Goal: Task Accomplishment & Management: Use online tool/utility

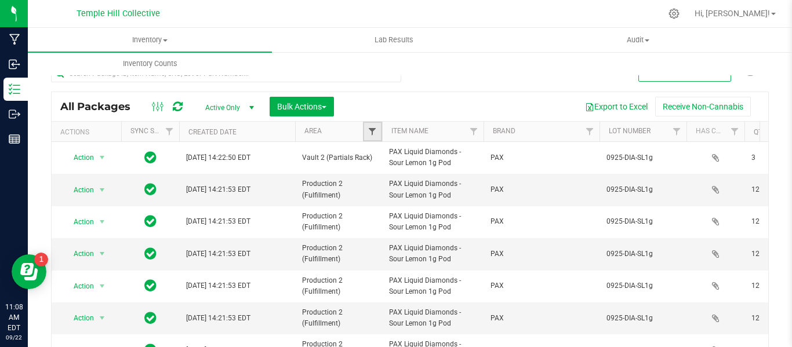
click at [373, 128] on span "Filter" at bounding box center [372, 131] width 9 height 9
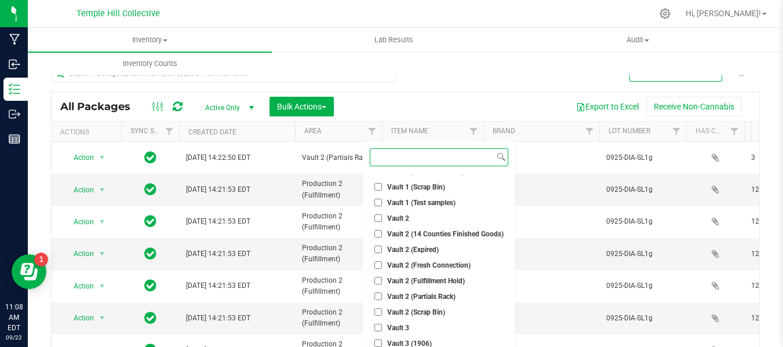
scroll to position [406, 0]
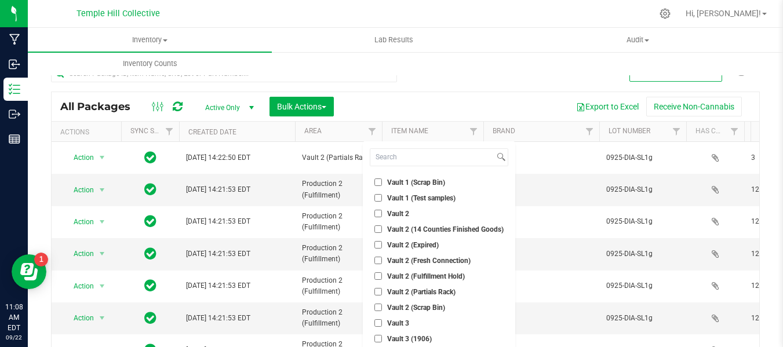
click at [380, 215] on input "Vault 2" at bounding box center [379, 214] width 8 height 8
checkbox input "true"
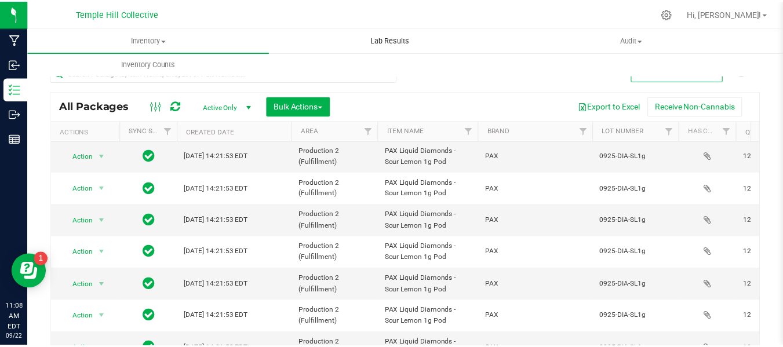
scroll to position [432, 0]
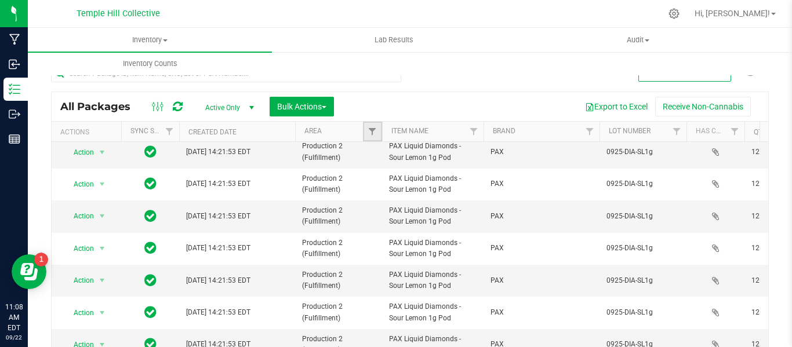
click at [364, 128] on link "Filter" at bounding box center [372, 132] width 19 height 20
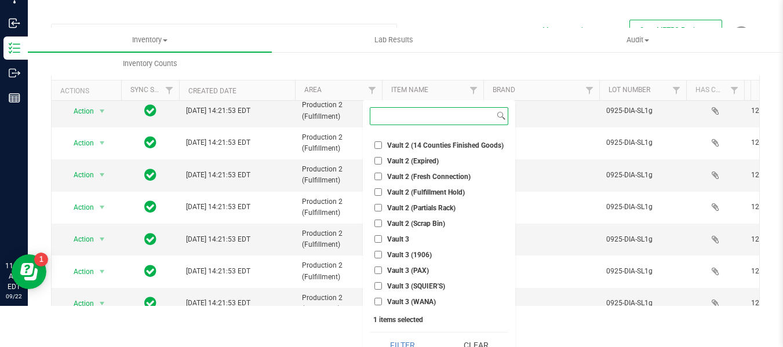
scroll to position [56, 0]
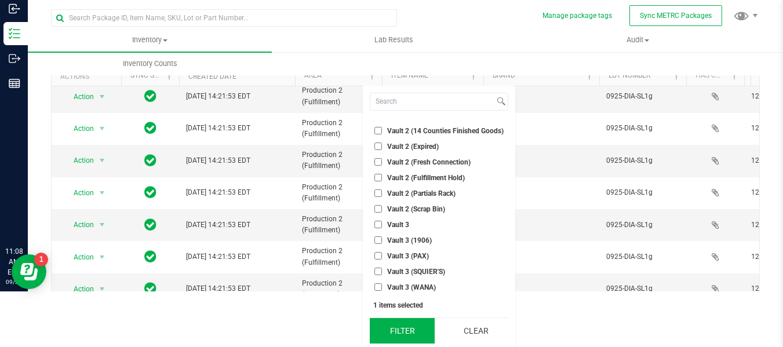
click at [411, 330] on button "Filter" at bounding box center [402, 331] width 65 height 26
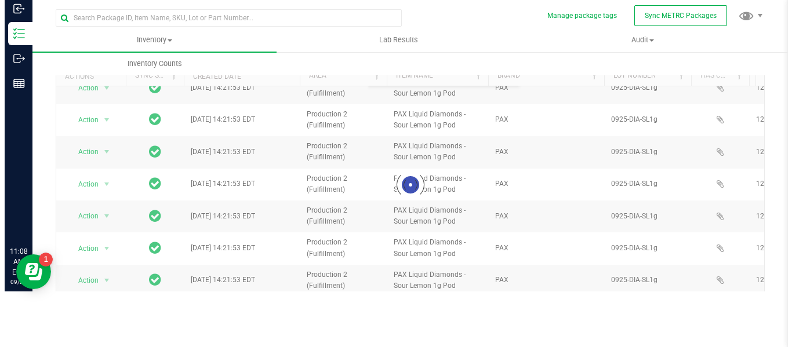
scroll to position [0, 0]
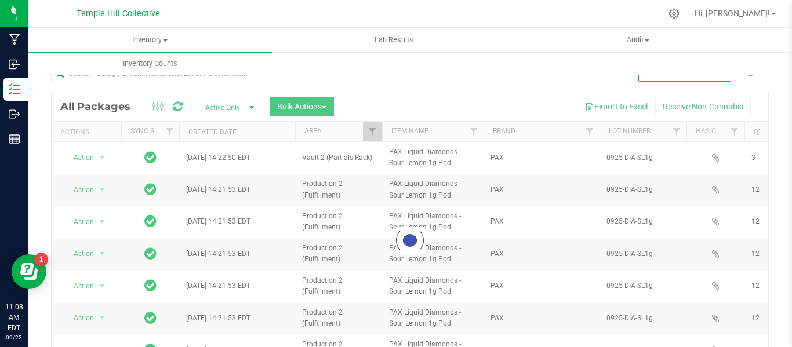
click at [372, 132] on div at bounding box center [410, 240] width 717 height 296
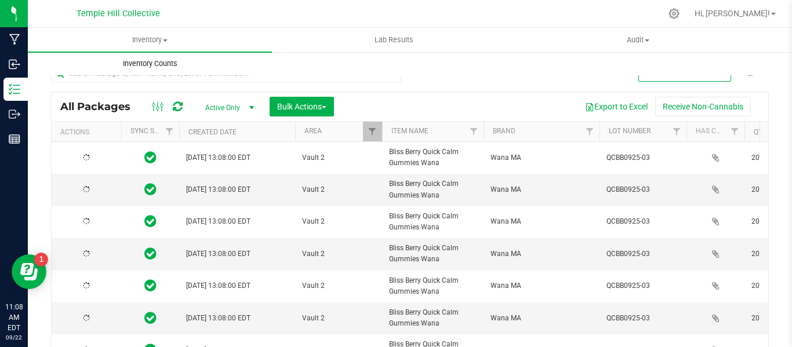
type input "[DATE]"
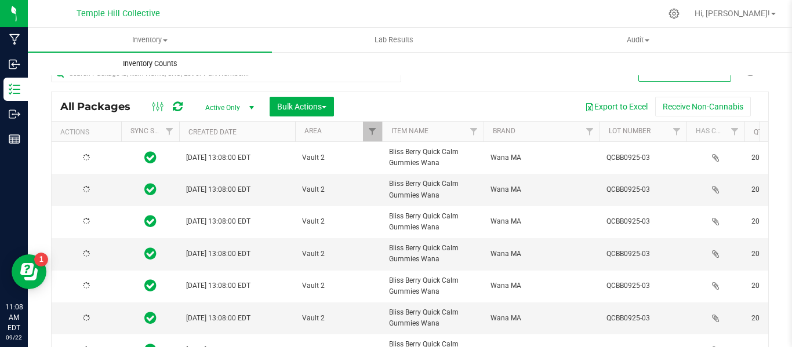
type input "[DATE]"
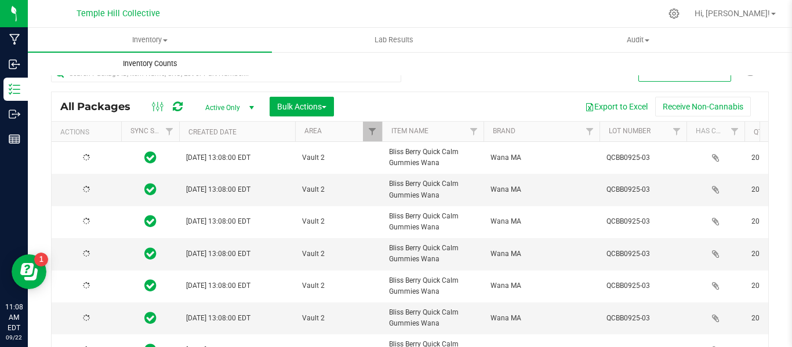
type input "[DATE]"
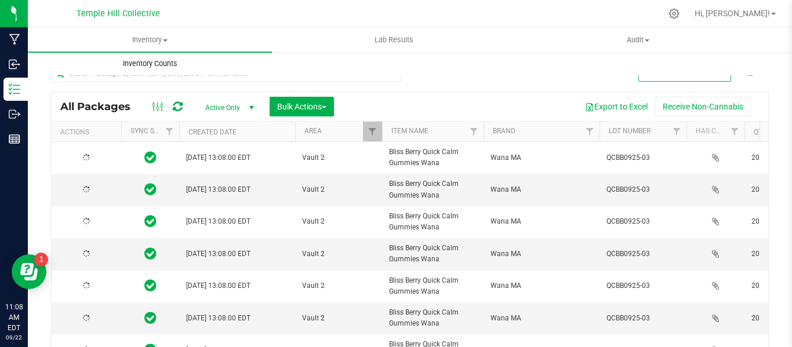
type input "[DATE]"
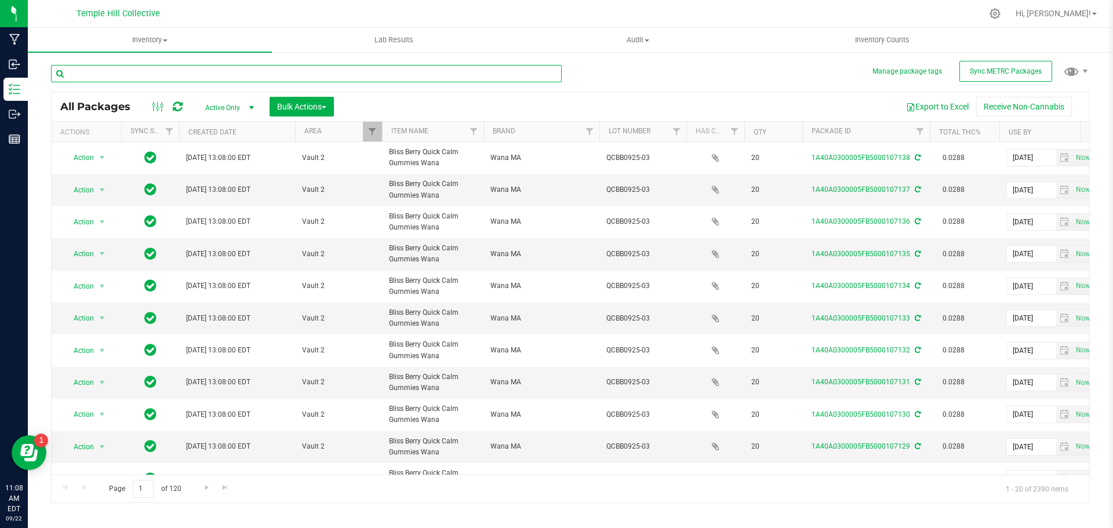
click at [271, 74] on input "text" at bounding box center [306, 73] width 511 height 17
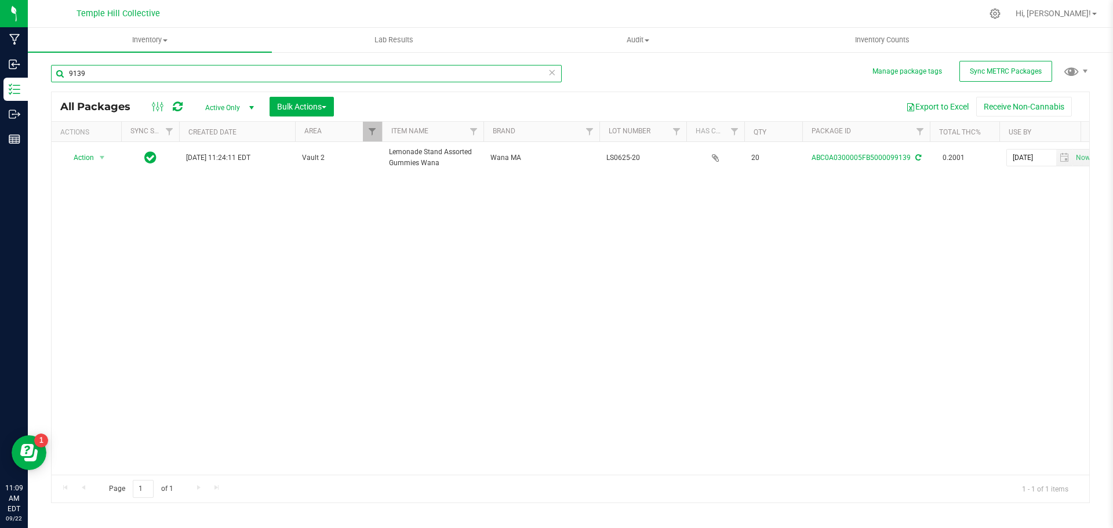
click at [272, 71] on input "9139" at bounding box center [306, 73] width 511 height 17
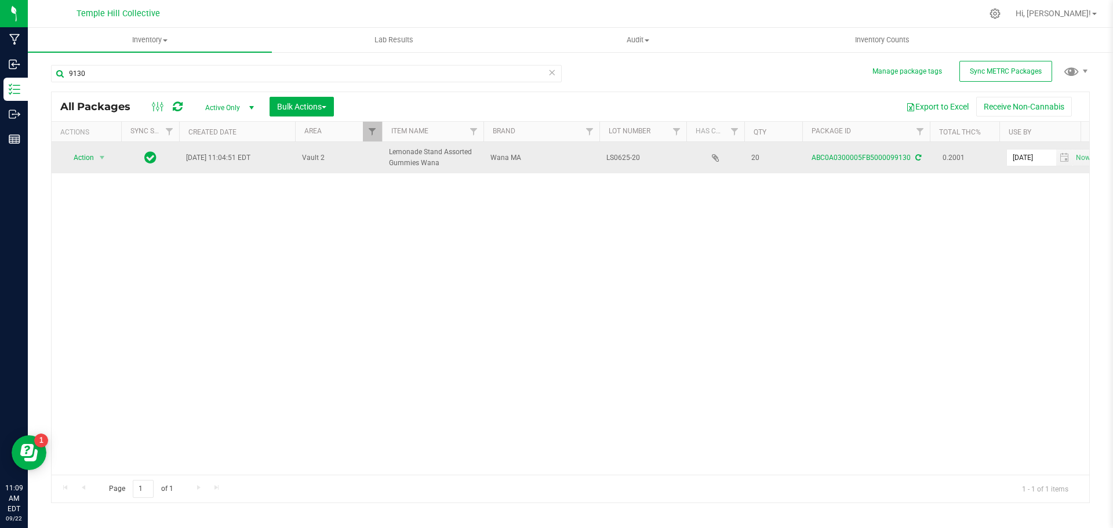
drag, startPoint x: 443, startPoint y: 162, endPoint x: 387, endPoint y: 152, distance: 56.6
click at [387, 152] on td "Lemonade Stand Assorted Gummies Wana" at bounding box center [432, 157] width 101 height 31
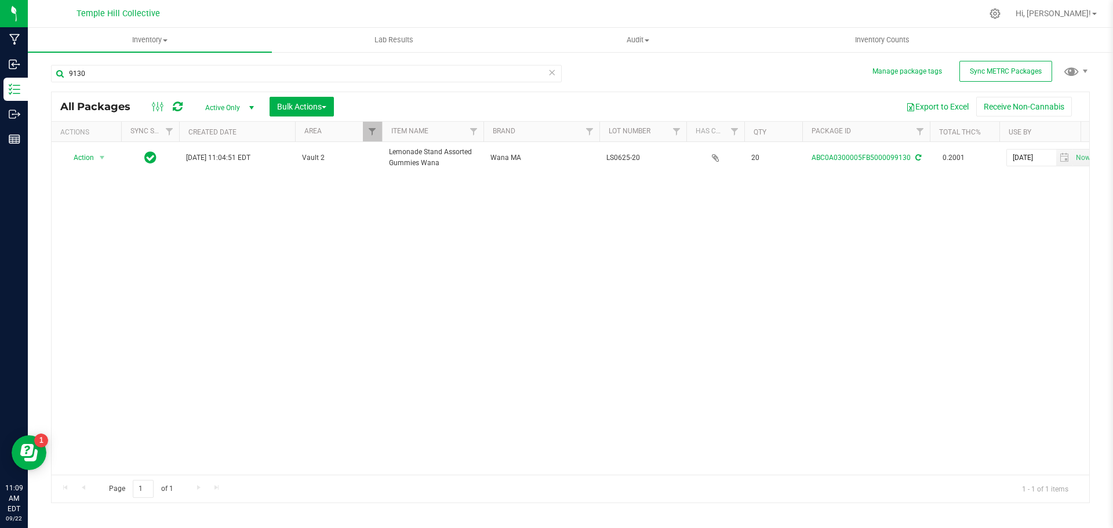
drag, startPoint x: 387, startPoint y: 150, endPoint x: 363, endPoint y: 215, distance: 69.3
click at [351, 237] on div "Action Action Adjust qty Create package Edit attributes Global inventory Locate…" at bounding box center [571, 308] width 1038 height 333
drag, startPoint x: 196, startPoint y: 72, endPoint x: 58, endPoint y: 82, distance: 138.3
click at [56, 81] on input "9130" at bounding box center [306, 73] width 511 height 17
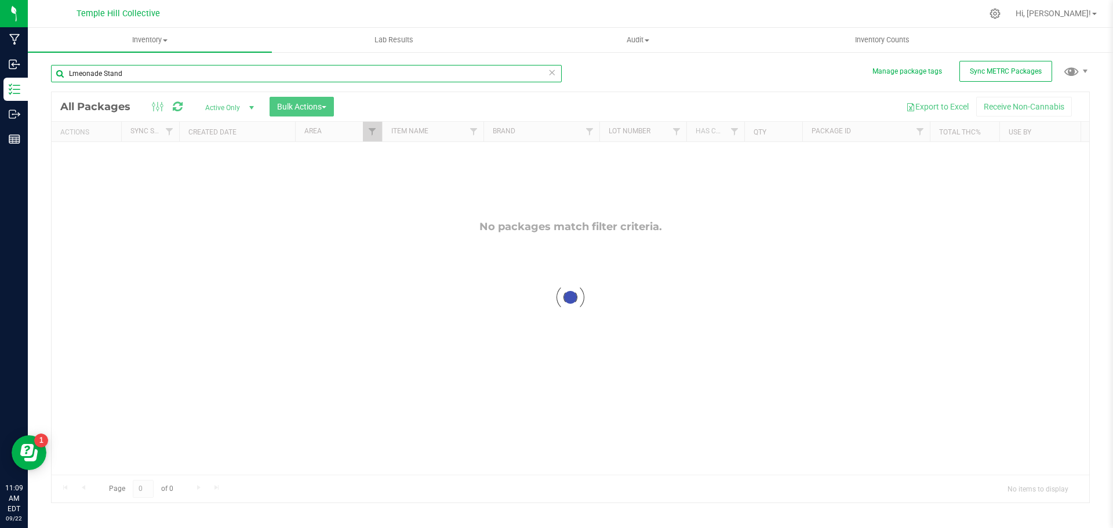
drag, startPoint x: 83, startPoint y: 74, endPoint x: 90, endPoint y: 75, distance: 7.0
click at [83, 74] on input "Lmeonade Stand" at bounding box center [306, 73] width 511 height 17
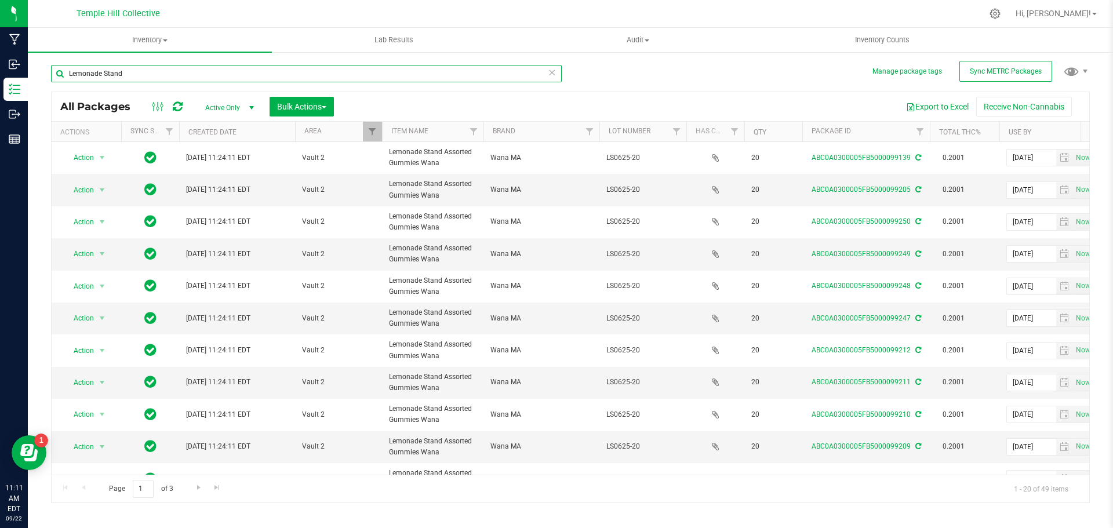
drag, startPoint x: 140, startPoint y: 71, endPoint x: 38, endPoint y: 74, distance: 102.1
click at [38, 74] on div "Manage package tags Sync METRC Packages Lemonade Stand All Packages Active Only…" at bounding box center [570, 228] width 1085 height 354
drag, startPoint x: 126, startPoint y: 74, endPoint x: 47, endPoint y: 78, distance: 79.5
click at [47, 78] on div "Manage package tags Sync METRC Packages passionfruit All Packages Active Only A…" at bounding box center [570, 228] width 1085 height 354
paste input "SL0625-09"
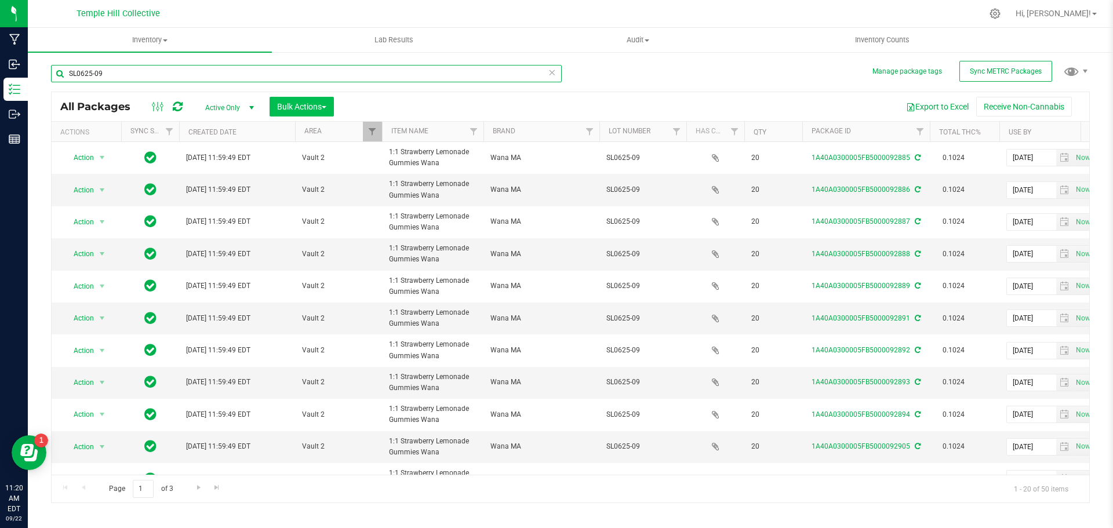
type input "SL0625-09"
click at [304, 104] on span "Bulk Actions" at bounding box center [301, 106] width 49 height 9
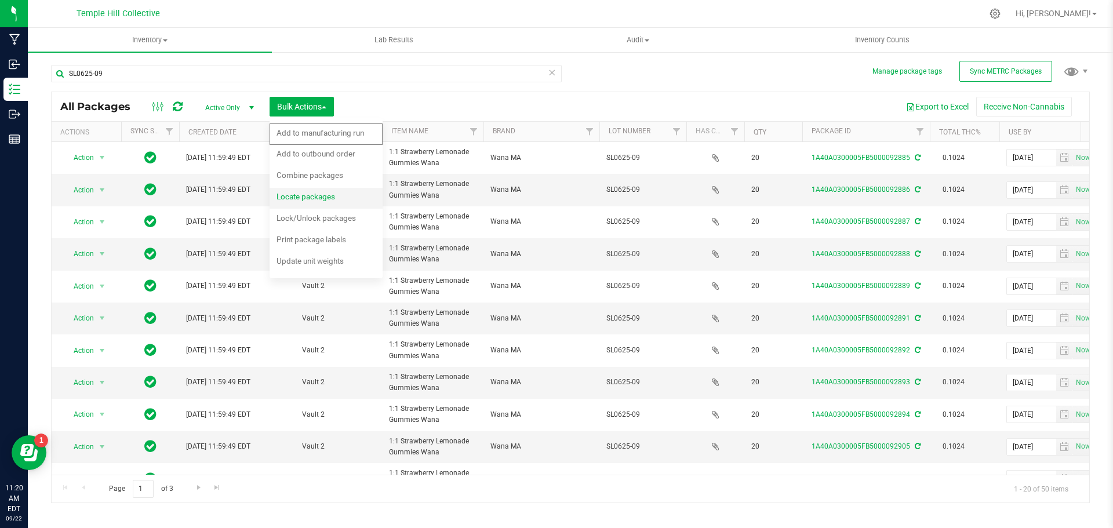
click at [297, 196] on span "Locate packages" at bounding box center [306, 196] width 59 height 9
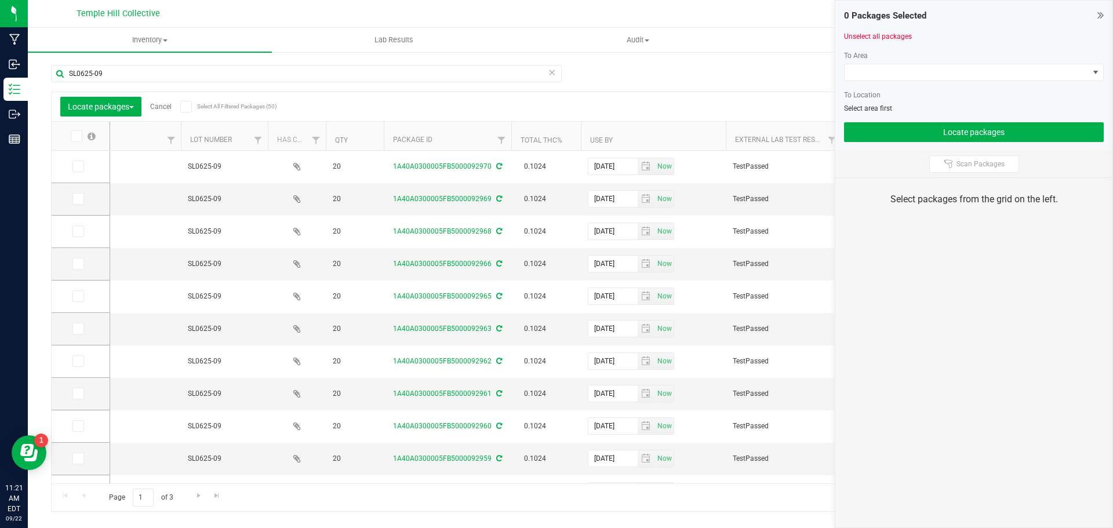
scroll to position [0, 410]
click at [75, 171] on span at bounding box center [78, 167] width 12 height 12
click at [0, 0] on input "checkbox" at bounding box center [0, 0] width 0 height 0
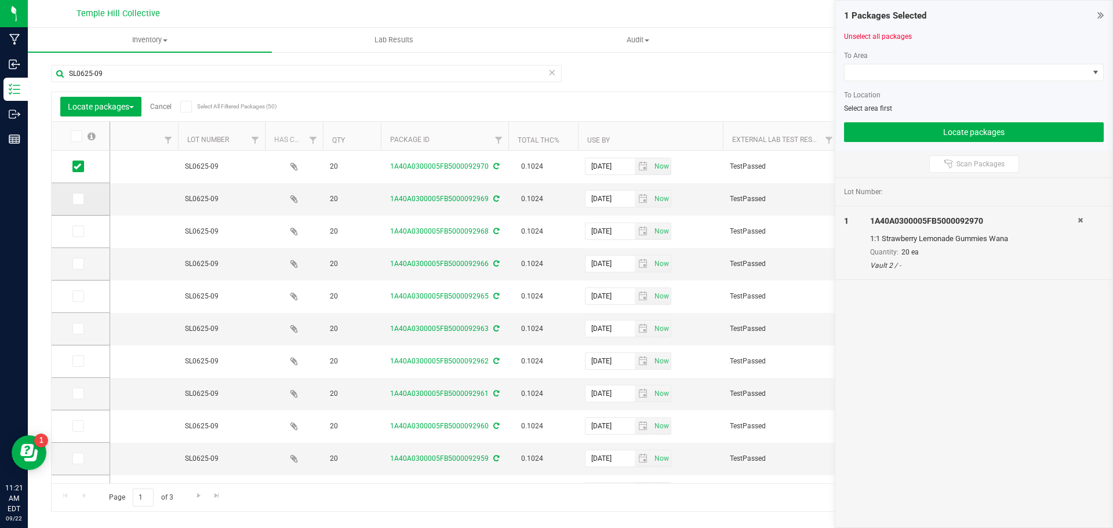
click at [76, 203] on span at bounding box center [78, 199] width 12 height 12
click at [0, 0] on input "checkbox" at bounding box center [0, 0] width 0 height 0
click at [78, 235] on span at bounding box center [78, 232] width 12 height 12
click at [0, 0] on input "checkbox" at bounding box center [0, 0] width 0 height 0
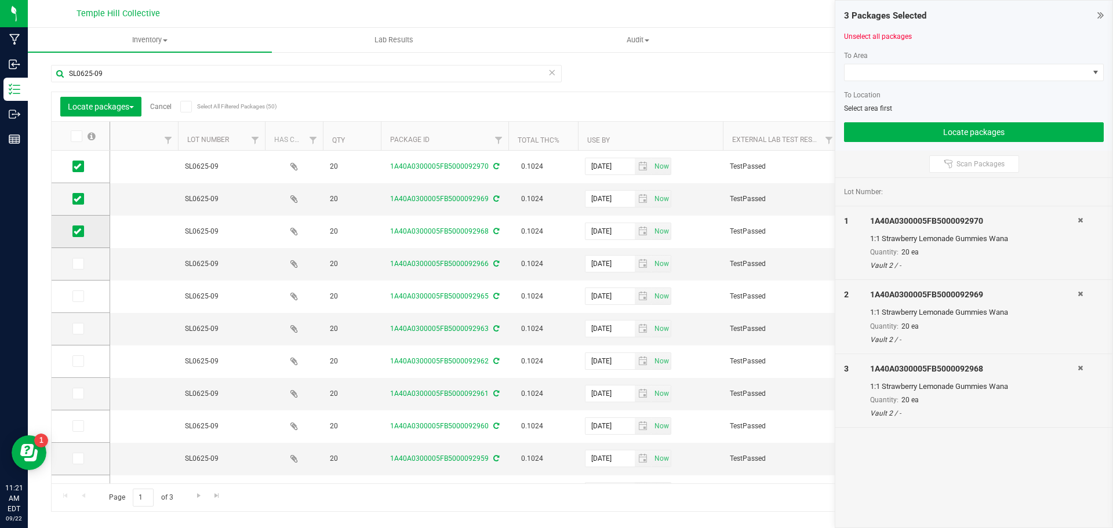
click at [77, 231] on icon at bounding box center [78, 231] width 8 height 0
click at [0, 0] on input "checkbox" at bounding box center [0, 0] width 0 height 0
drag, startPoint x: 75, startPoint y: 231, endPoint x: 75, endPoint y: 242, distance: 11.0
click at [75, 231] on icon at bounding box center [78, 231] width 8 height 0
click at [0, 0] on input "checkbox" at bounding box center [0, 0] width 0 height 0
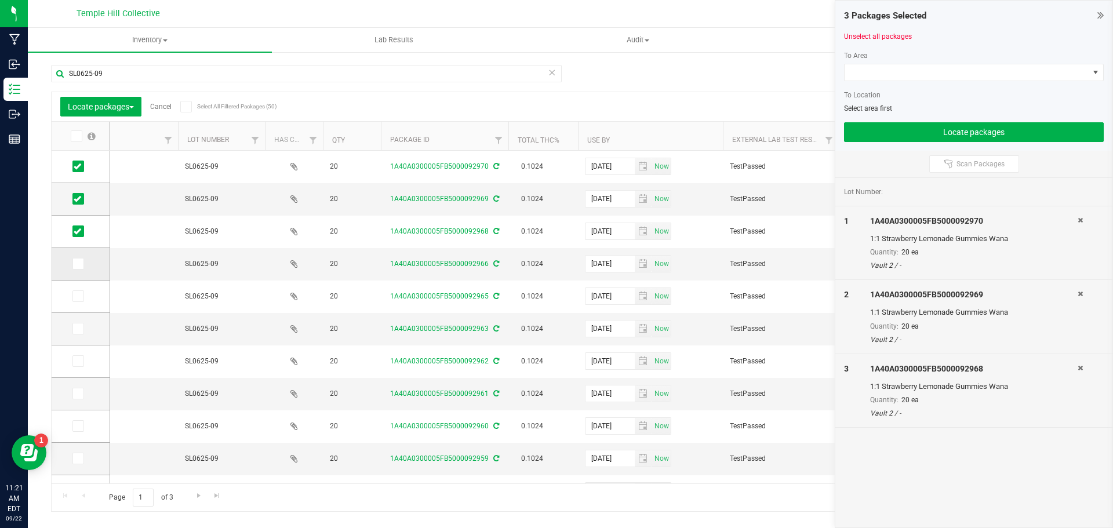
click at [79, 264] on icon at bounding box center [78, 264] width 8 height 0
click at [0, 0] on input "checkbox" at bounding box center [0, 0] width 0 height 0
drag, startPoint x: 74, startPoint y: 300, endPoint x: 79, endPoint y: 341, distance: 41.6
click at [74, 300] on span at bounding box center [78, 296] width 12 height 12
click at [74, 296] on icon at bounding box center [78, 296] width 8 height 0
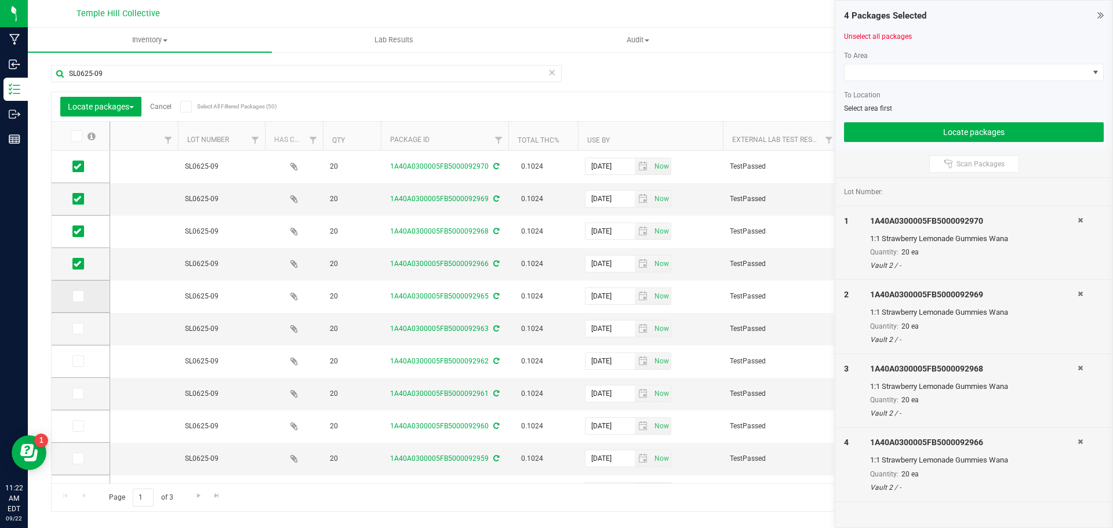
click at [0, 0] on input "checkbox" at bounding box center [0, 0] width 0 height 0
click at [78, 329] on icon at bounding box center [78, 329] width 8 height 0
click at [0, 0] on input "checkbox" at bounding box center [0, 0] width 0 height 0
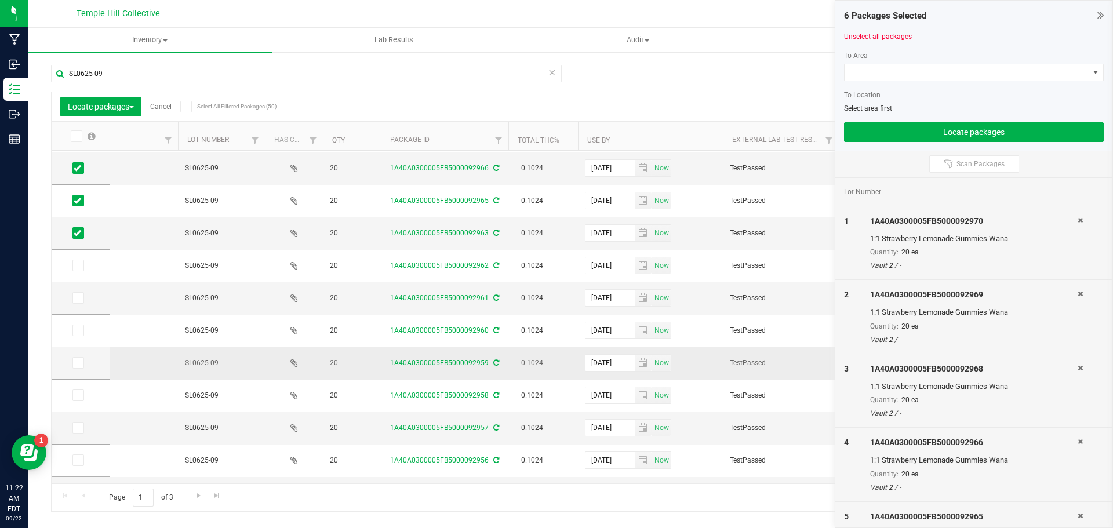
scroll to position [116, 0]
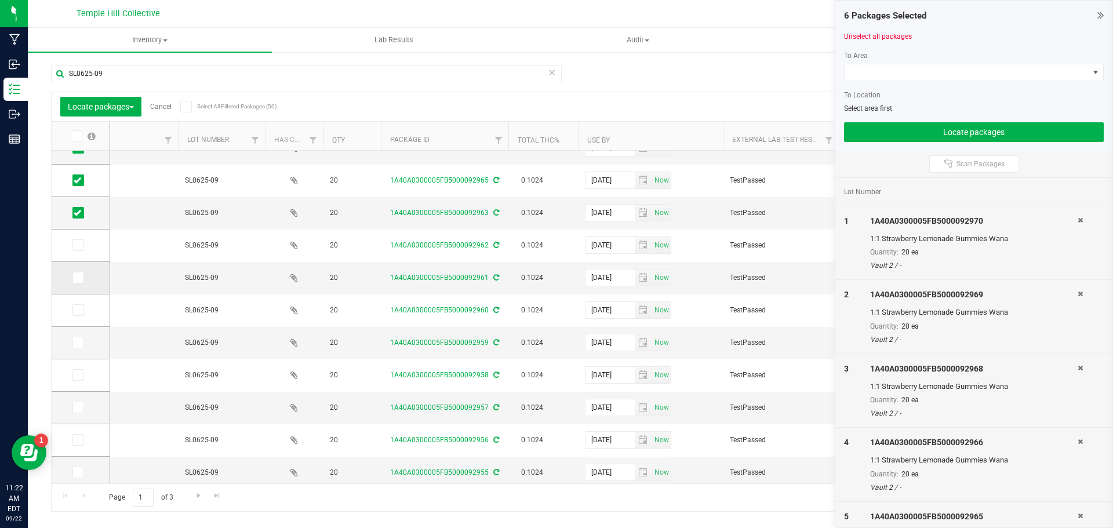
click at [69, 278] on td at bounding box center [81, 278] width 58 height 32
click at [74, 278] on icon at bounding box center [78, 278] width 8 height 0
click at [0, 0] on input "checkbox" at bounding box center [0, 0] width 0 height 0
click at [78, 245] on icon at bounding box center [78, 245] width 8 height 0
click at [0, 0] on input "checkbox" at bounding box center [0, 0] width 0 height 0
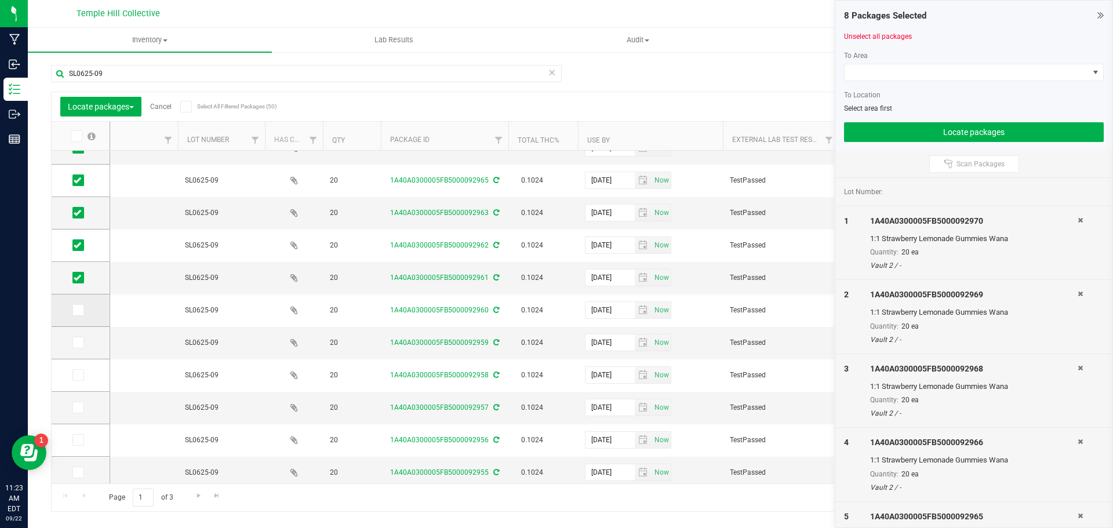
click at [76, 310] on icon at bounding box center [78, 310] width 8 height 0
click at [0, 0] on input "checkbox" at bounding box center [0, 0] width 0 height 0
click at [78, 343] on icon at bounding box center [78, 343] width 8 height 0
click at [0, 0] on input "checkbox" at bounding box center [0, 0] width 0 height 0
click at [80, 347] on span at bounding box center [78, 375] width 12 height 12
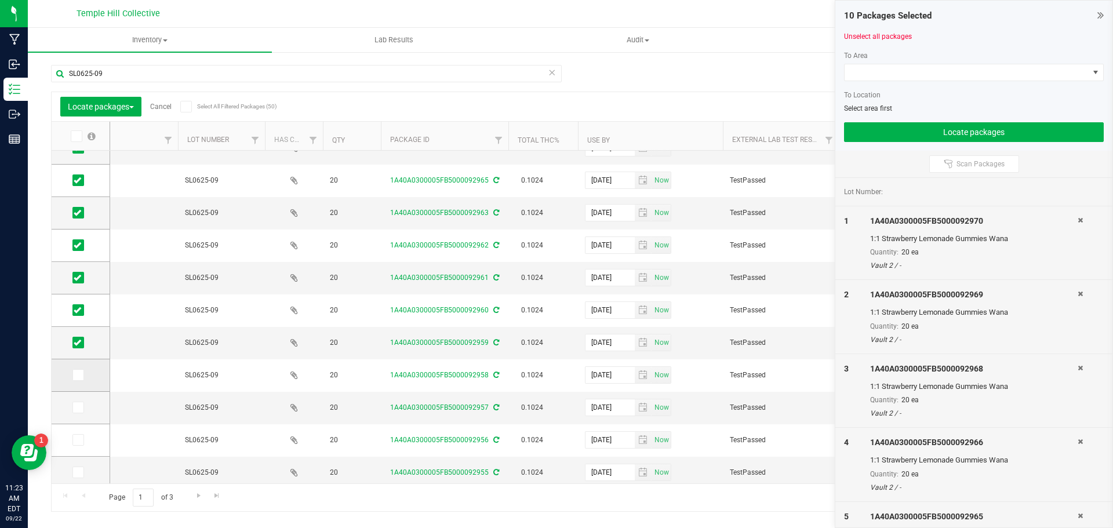
click at [0, 0] on input "checkbox" at bounding box center [0, 0] width 0 height 0
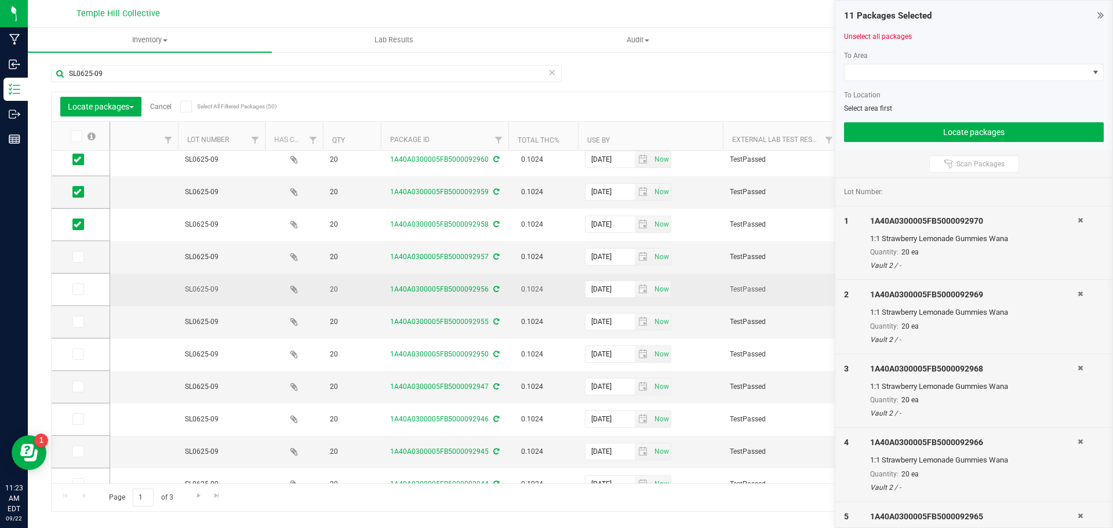
scroll to position [316, 0]
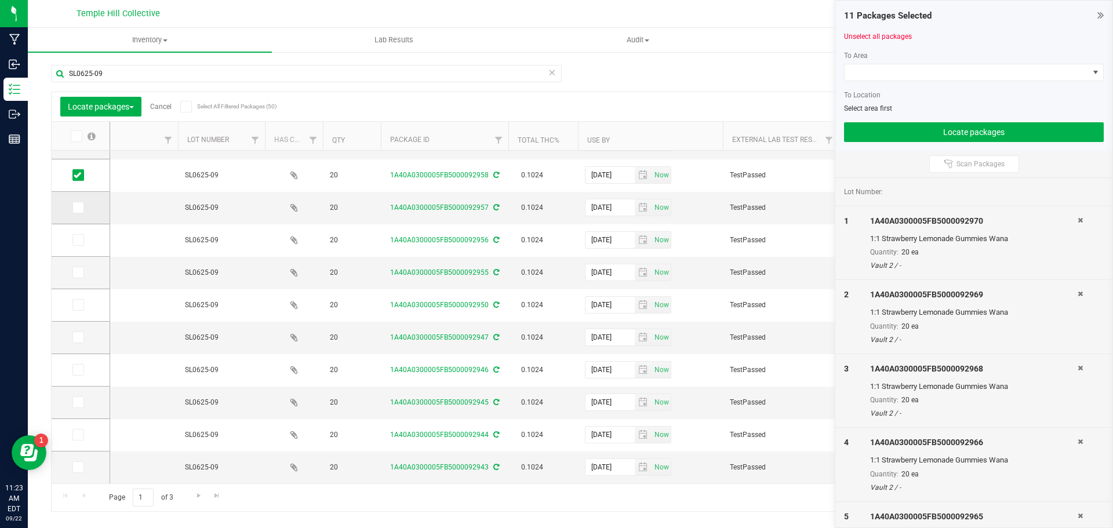
click at [71, 213] on td at bounding box center [81, 208] width 58 height 32
click at [75, 208] on icon at bounding box center [78, 208] width 8 height 0
click at [0, 0] on input "checkbox" at bounding box center [0, 0] width 0 height 0
click at [79, 240] on icon at bounding box center [78, 240] width 8 height 0
click at [0, 0] on input "checkbox" at bounding box center [0, 0] width 0 height 0
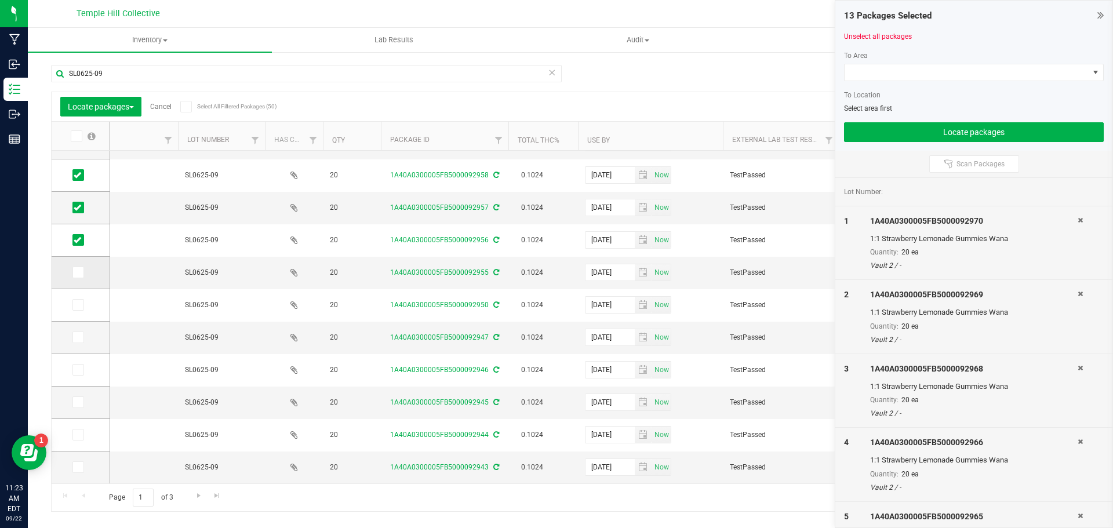
click at [76, 272] on icon at bounding box center [78, 272] width 8 height 0
click at [0, 0] on input "checkbox" at bounding box center [0, 0] width 0 height 0
click at [79, 305] on icon at bounding box center [78, 305] width 8 height 0
click at [0, 0] on input "checkbox" at bounding box center [0, 0] width 0 height 0
click at [78, 337] on icon at bounding box center [78, 337] width 8 height 0
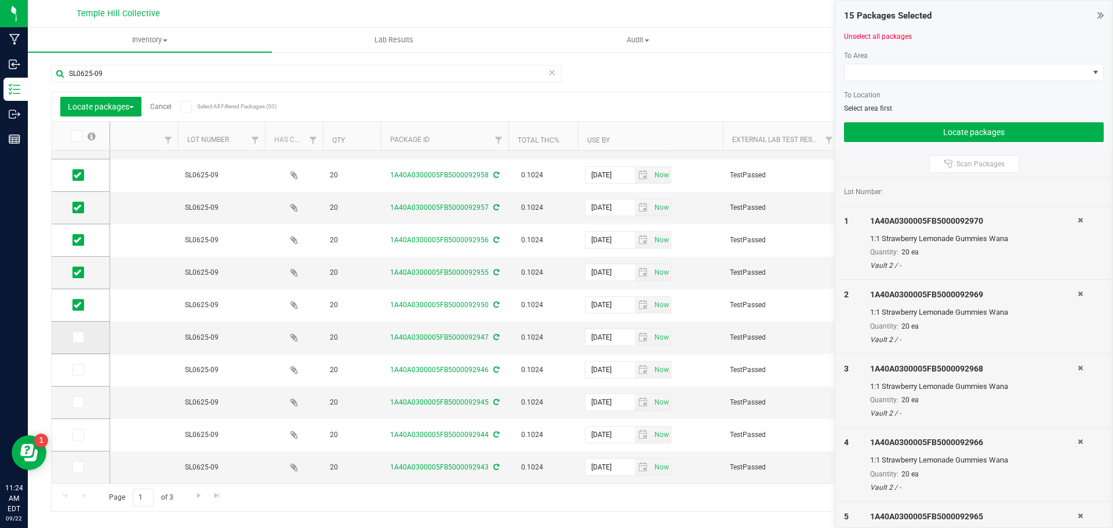
click at [0, 0] on input "checkbox" at bounding box center [0, 0] width 0 height 0
click at [79, 347] on icon at bounding box center [78, 370] width 8 height 0
click at [0, 0] on input "checkbox" at bounding box center [0, 0] width 0 height 0
click at [80, 347] on icon at bounding box center [78, 402] width 8 height 0
click at [0, 0] on input "checkbox" at bounding box center [0, 0] width 0 height 0
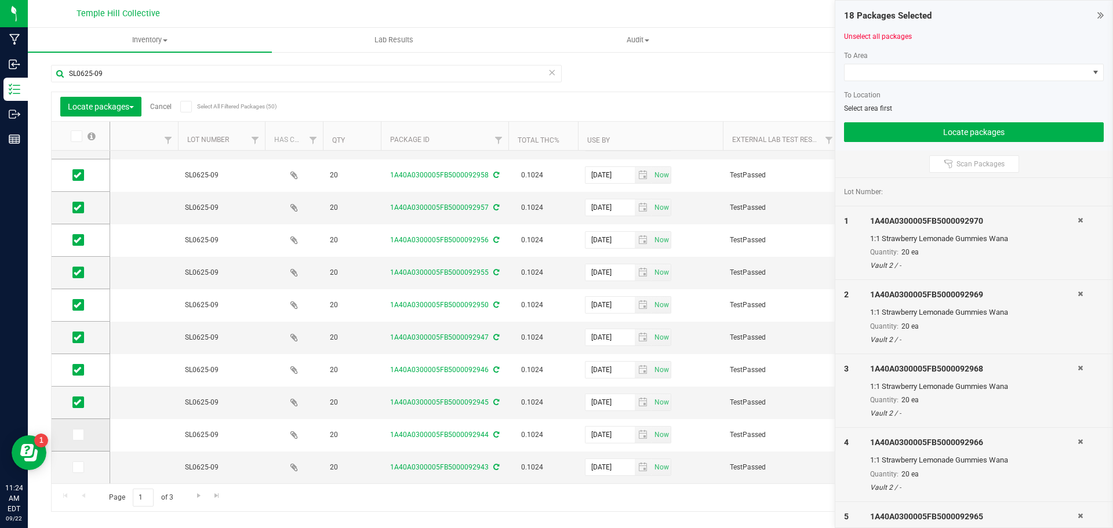
click at [75, 347] on icon at bounding box center [78, 435] width 8 height 0
click at [0, 0] on input "checkbox" at bounding box center [0, 0] width 0 height 0
click at [79, 347] on icon at bounding box center [78, 467] width 8 height 0
click at [0, 0] on input "checkbox" at bounding box center [0, 0] width 0 height 0
click at [200, 347] on span "Go to the next page" at bounding box center [198, 495] width 9 height 9
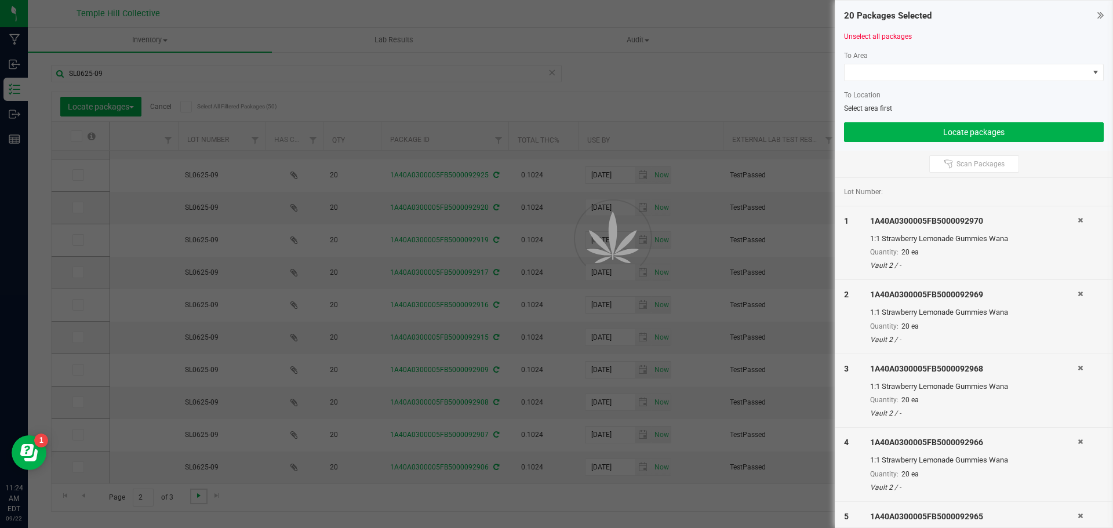
scroll to position [0, 0]
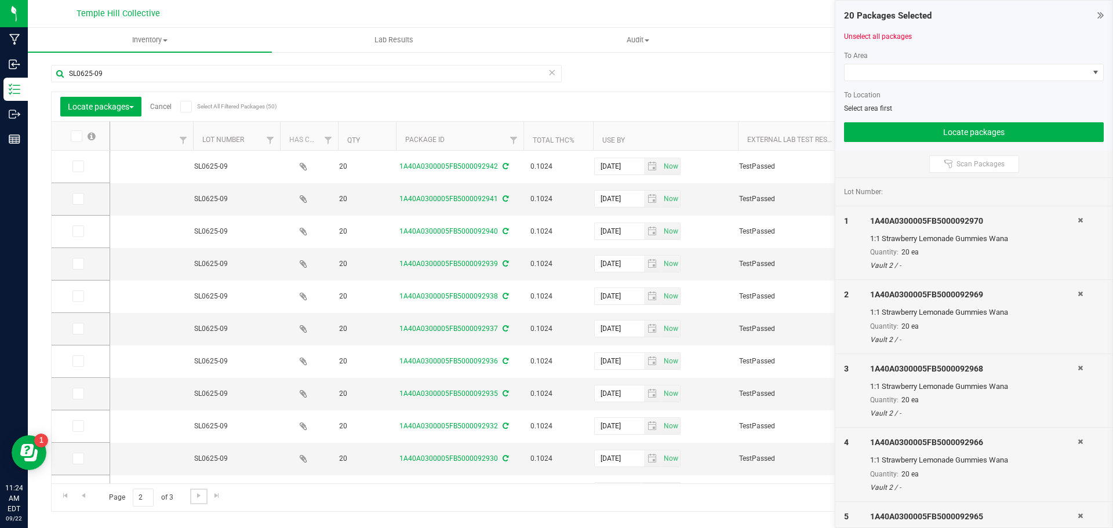
scroll to position [0, 401]
click at [791, 37] on link "Unselect all packages" at bounding box center [878, 36] width 68 height 8
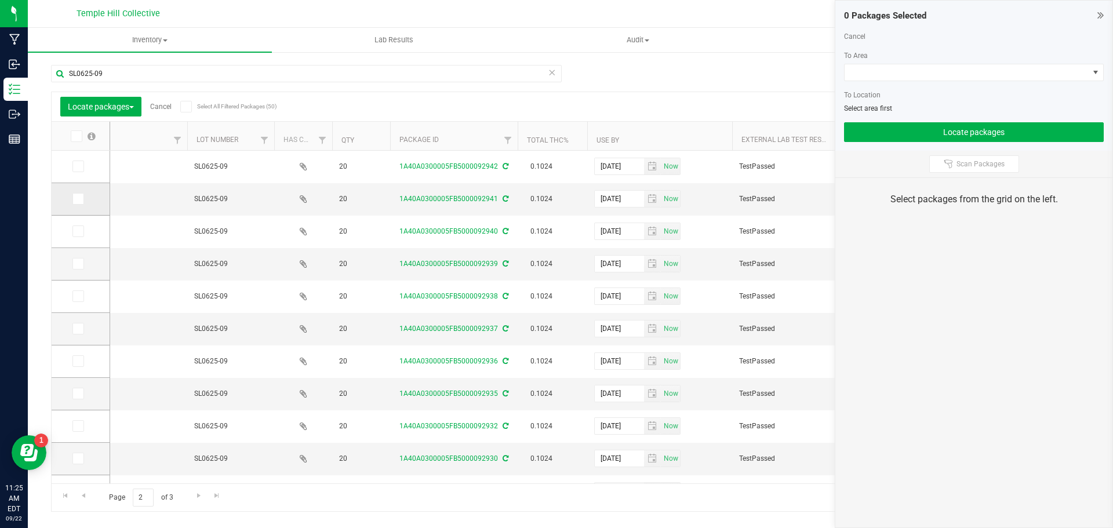
drag, startPoint x: 77, startPoint y: 166, endPoint x: 54, endPoint y: 202, distance: 42.5
click at [71, 170] on td at bounding box center [81, 167] width 58 height 32
click at [77, 166] on icon at bounding box center [78, 166] width 8 height 0
click at [0, 0] on input "checkbox" at bounding box center [0, 0] width 0 height 0
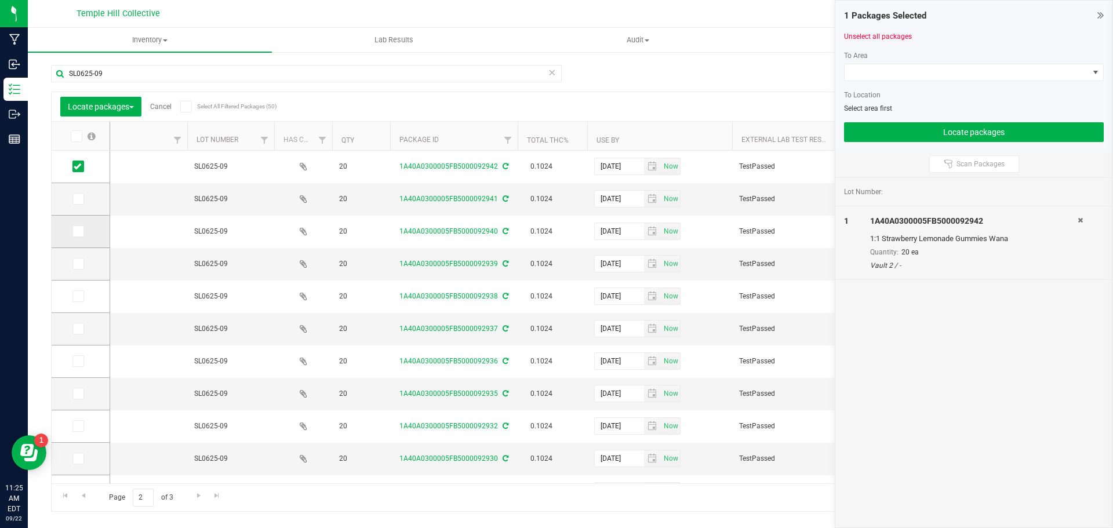
drag, startPoint x: 83, startPoint y: 197, endPoint x: 78, endPoint y: 229, distance: 32.8
click at [83, 198] on span at bounding box center [78, 199] width 12 height 12
click at [0, 0] on input "checkbox" at bounding box center [0, 0] width 0 height 0
click at [78, 231] on icon at bounding box center [78, 231] width 8 height 0
click at [0, 0] on input "checkbox" at bounding box center [0, 0] width 0 height 0
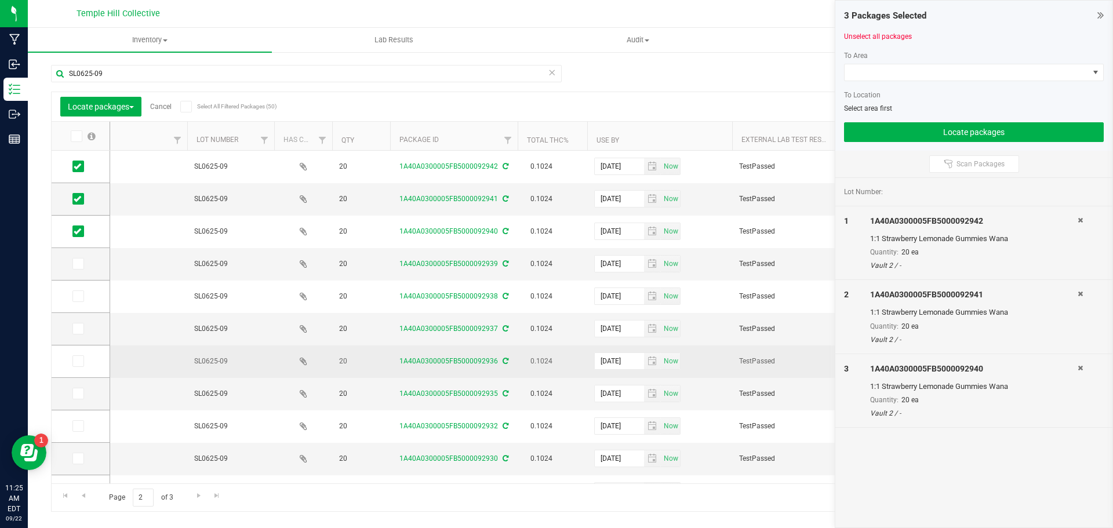
scroll to position [58, 0]
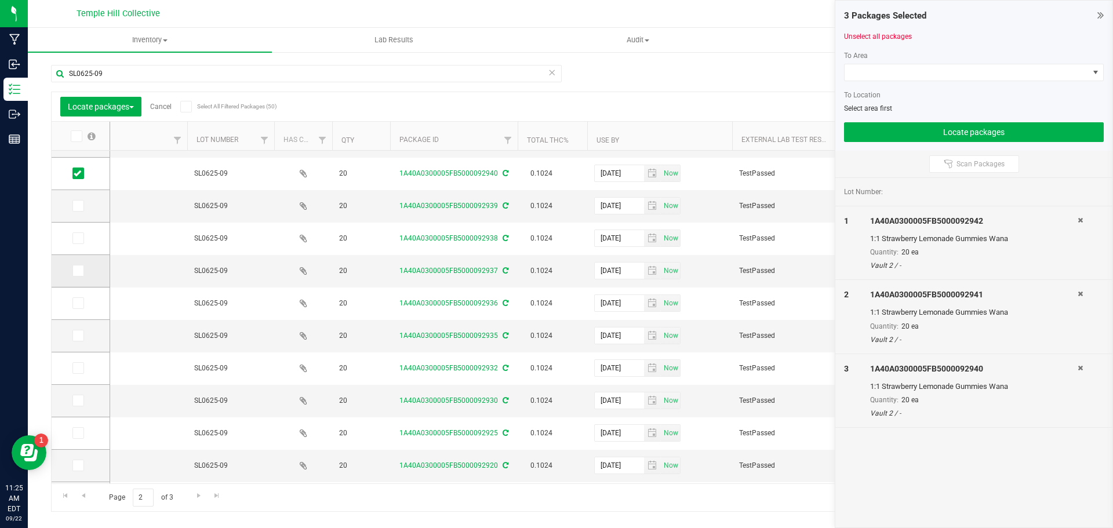
click at [77, 271] on icon at bounding box center [78, 271] width 8 height 0
click at [0, 0] on input "checkbox" at bounding box center [0, 0] width 0 height 0
click at [80, 238] on icon at bounding box center [78, 238] width 8 height 0
click at [0, 0] on input "checkbox" at bounding box center [0, 0] width 0 height 0
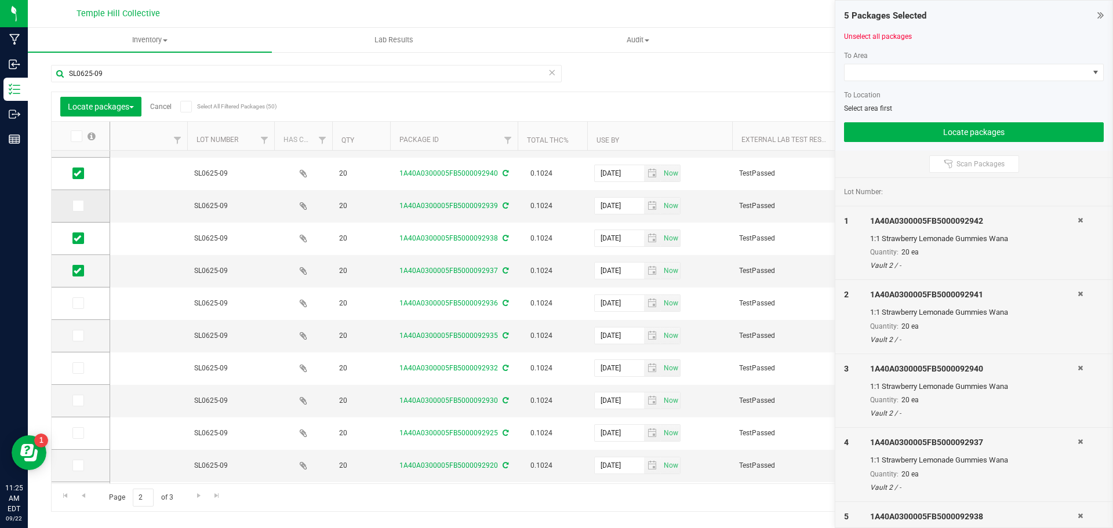
click at [78, 206] on icon at bounding box center [78, 206] width 8 height 0
click at [0, 0] on input "checkbox" at bounding box center [0, 0] width 0 height 0
click at [82, 303] on span at bounding box center [78, 303] width 12 height 12
click at [0, 0] on input "checkbox" at bounding box center [0, 0] width 0 height 0
click at [79, 336] on icon at bounding box center [78, 336] width 8 height 0
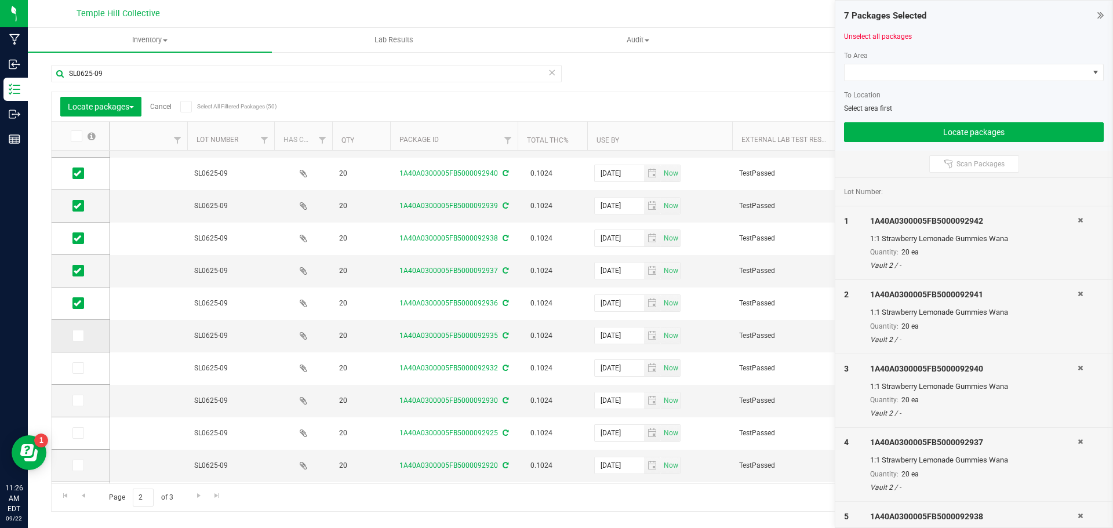
click at [0, 0] on input "checkbox" at bounding box center [0, 0] width 0 height 0
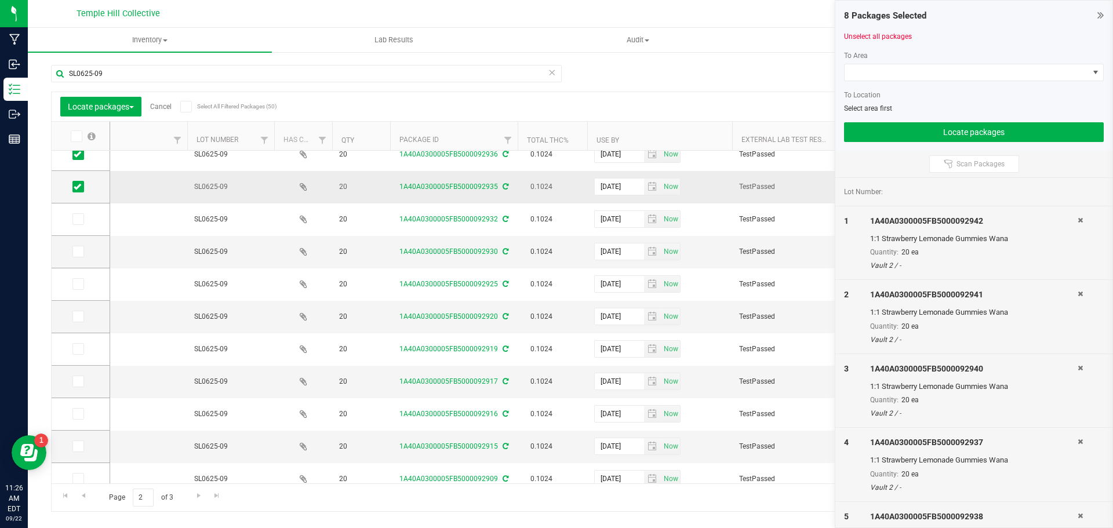
scroll to position [232, 0]
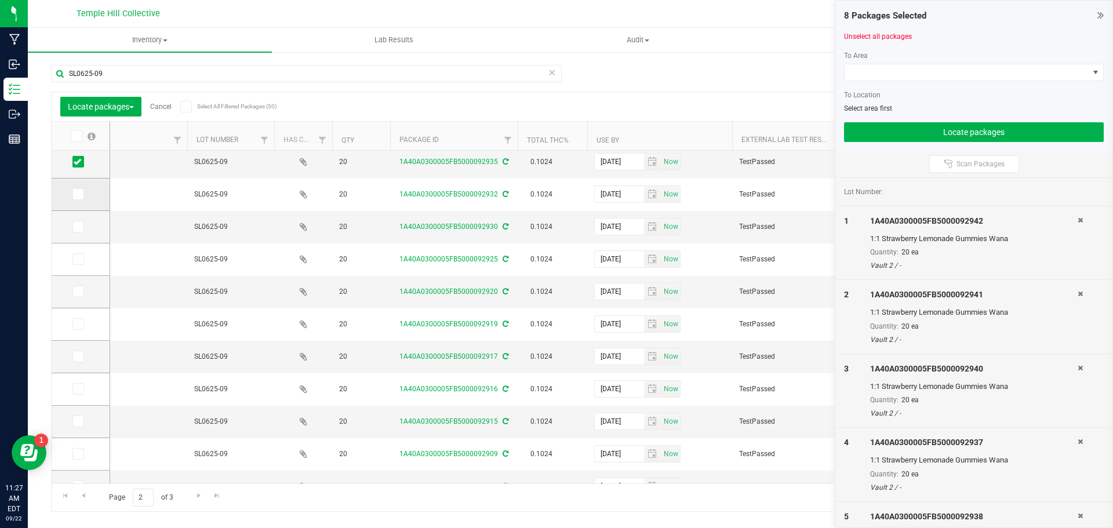
click at [70, 194] on td at bounding box center [81, 195] width 58 height 32
click at [75, 194] on icon at bounding box center [78, 194] width 8 height 0
click at [0, 0] on input "checkbox" at bounding box center [0, 0] width 0 height 0
click at [78, 227] on icon at bounding box center [78, 227] width 8 height 0
click at [0, 0] on input "checkbox" at bounding box center [0, 0] width 0 height 0
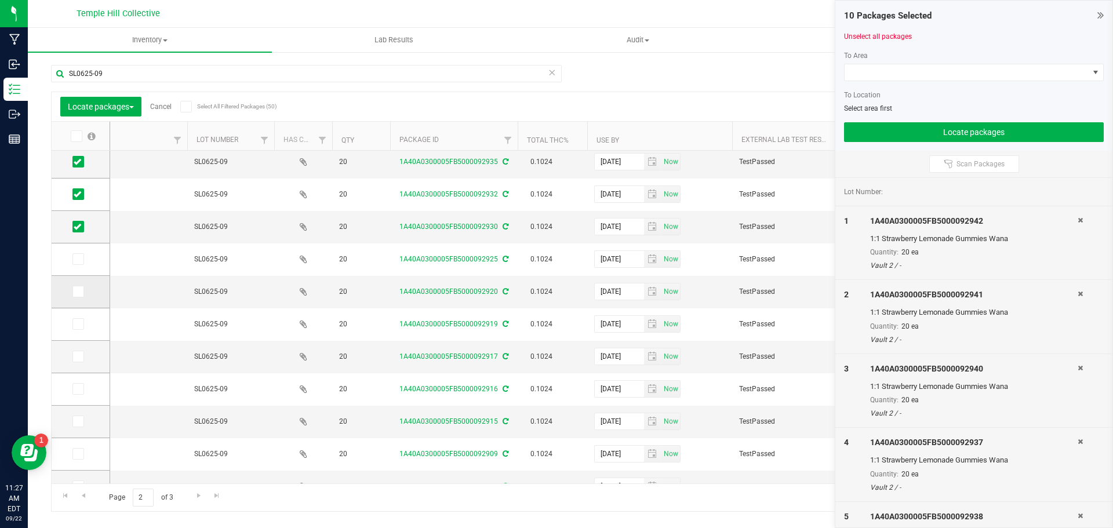
drag, startPoint x: 74, startPoint y: 256, endPoint x: 78, endPoint y: 282, distance: 25.7
click at [75, 259] on icon at bounding box center [78, 259] width 8 height 0
click at [0, 0] on input "checkbox" at bounding box center [0, 0] width 0 height 0
click at [78, 292] on icon at bounding box center [78, 292] width 8 height 0
click at [0, 0] on input "checkbox" at bounding box center [0, 0] width 0 height 0
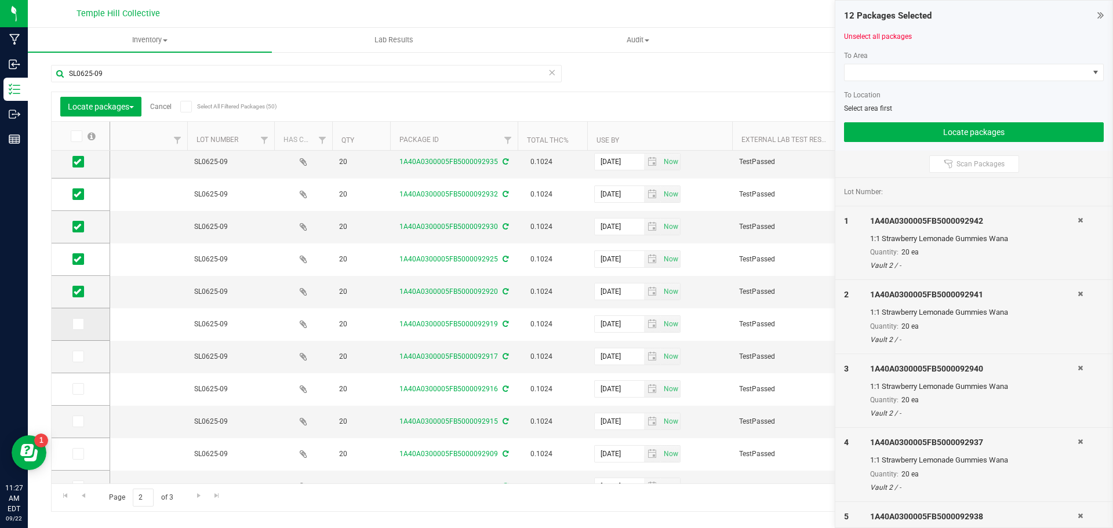
click at [81, 324] on icon at bounding box center [78, 324] width 8 height 0
click at [0, 0] on input "checkbox" at bounding box center [0, 0] width 0 height 0
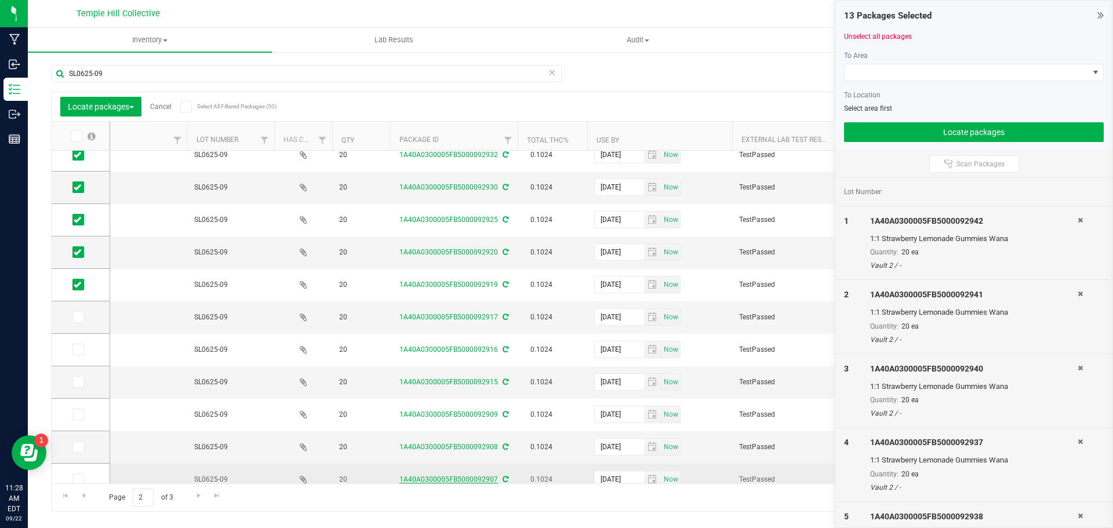
scroll to position [316, 0]
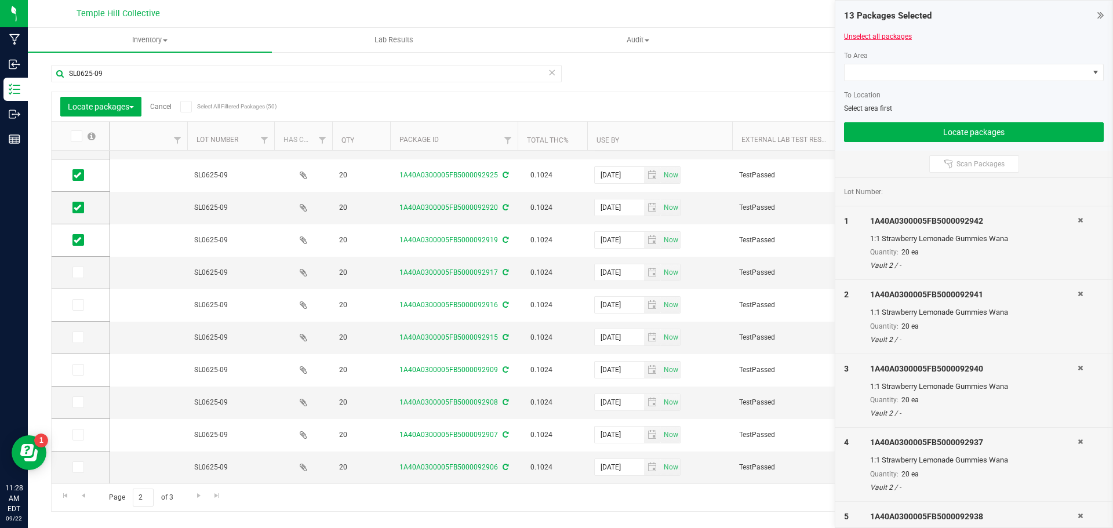
click at [791, 34] on link "Unselect all packages" at bounding box center [878, 36] width 68 height 8
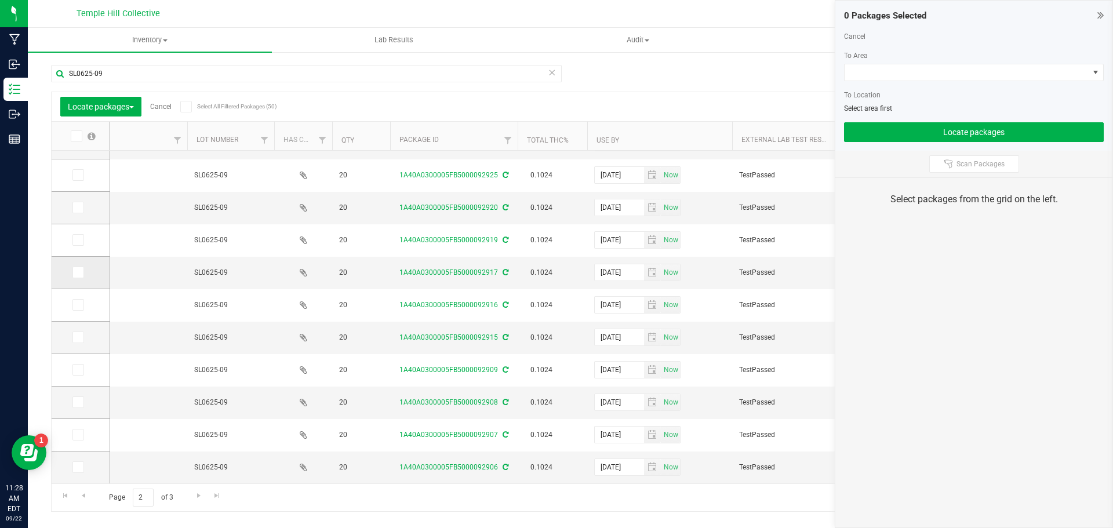
click at [79, 272] on icon at bounding box center [78, 272] width 8 height 0
click at [0, 0] on input "checkbox" at bounding box center [0, 0] width 0 height 0
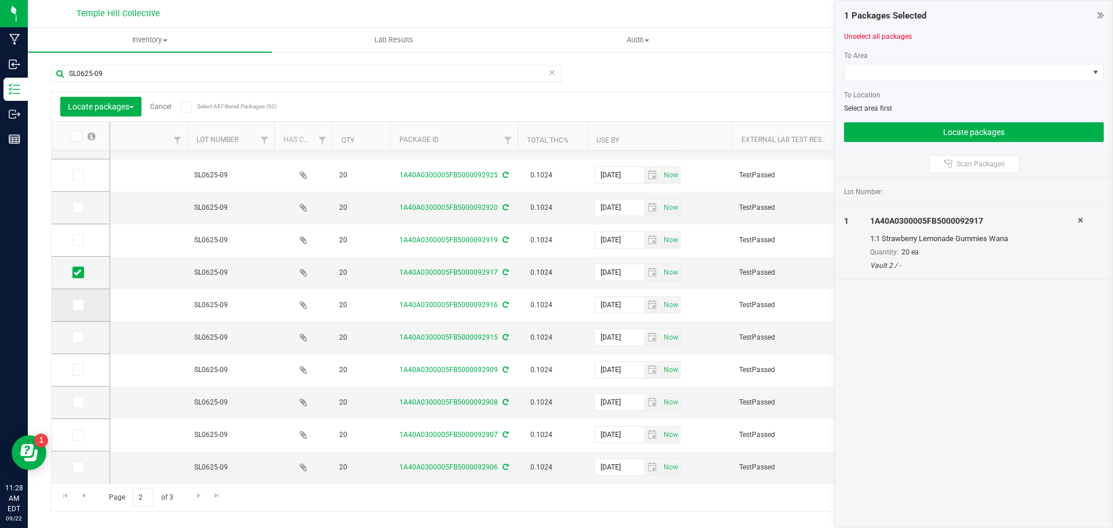
click at [77, 305] on icon at bounding box center [78, 305] width 8 height 0
click at [0, 0] on input "checkbox" at bounding box center [0, 0] width 0 height 0
click at [82, 332] on span at bounding box center [78, 338] width 12 height 12
click at [0, 0] on input "checkbox" at bounding box center [0, 0] width 0 height 0
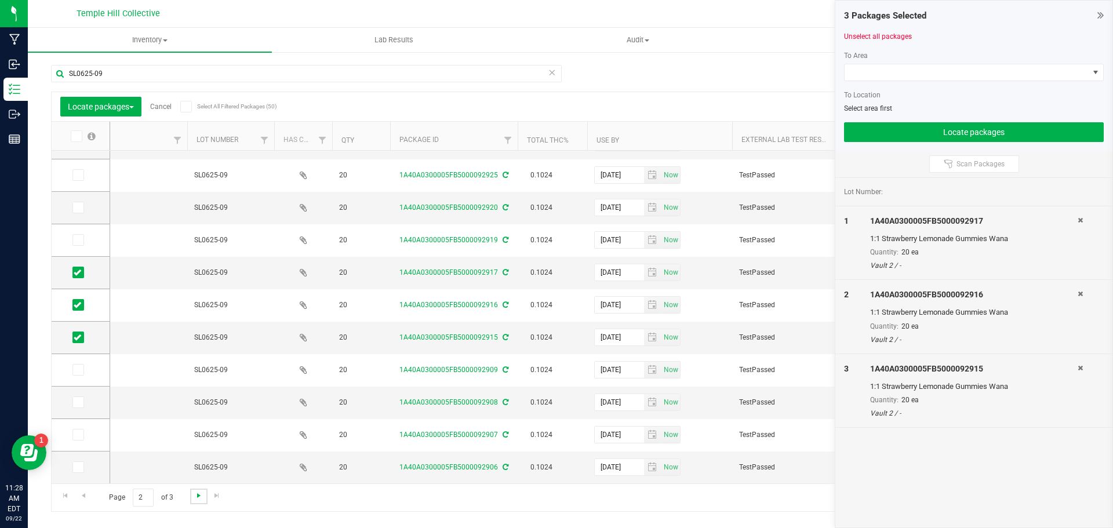
click at [195, 347] on span "Go to the next page" at bounding box center [198, 495] width 9 height 9
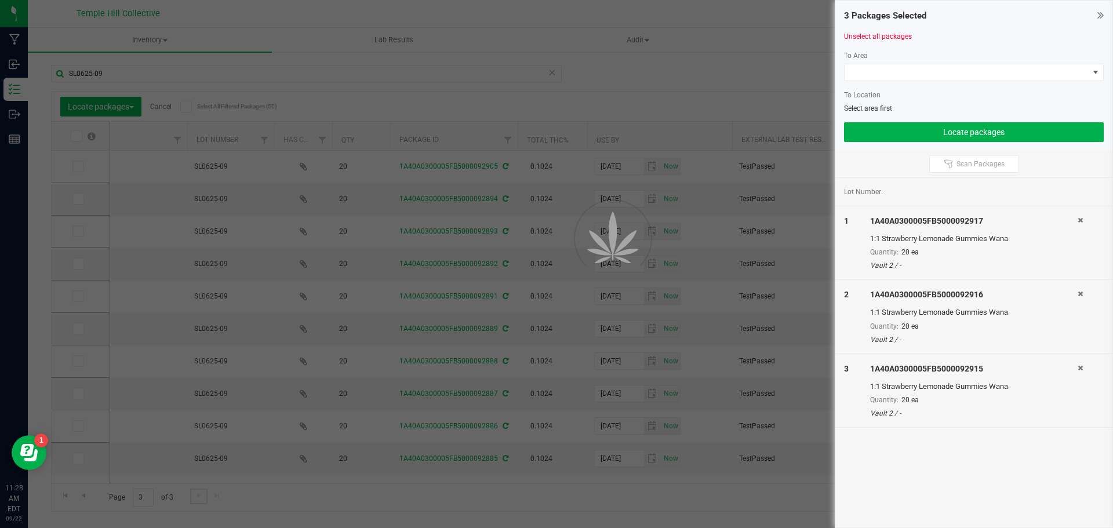
scroll to position [0, 0]
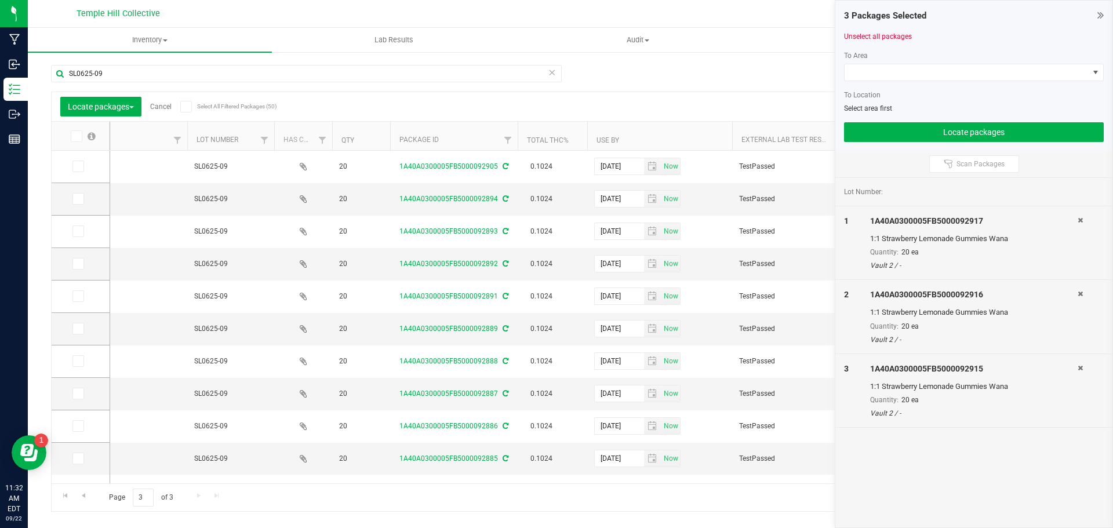
click at [553, 71] on icon at bounding box center [552, 72] width 8 height 14
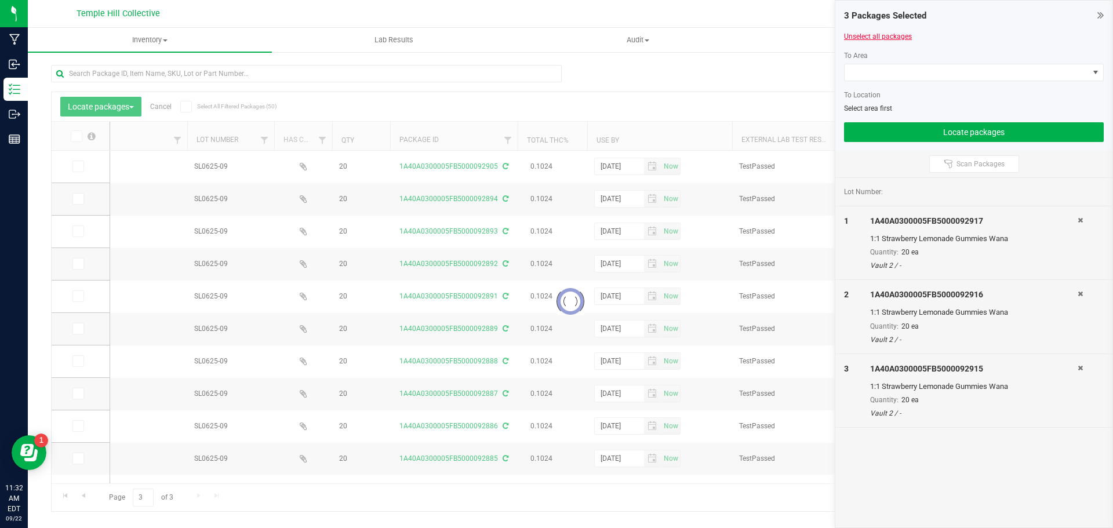
click at [791, 35] on link "Unselect all packages" at bounding box center [878, 36] width 68 height 8
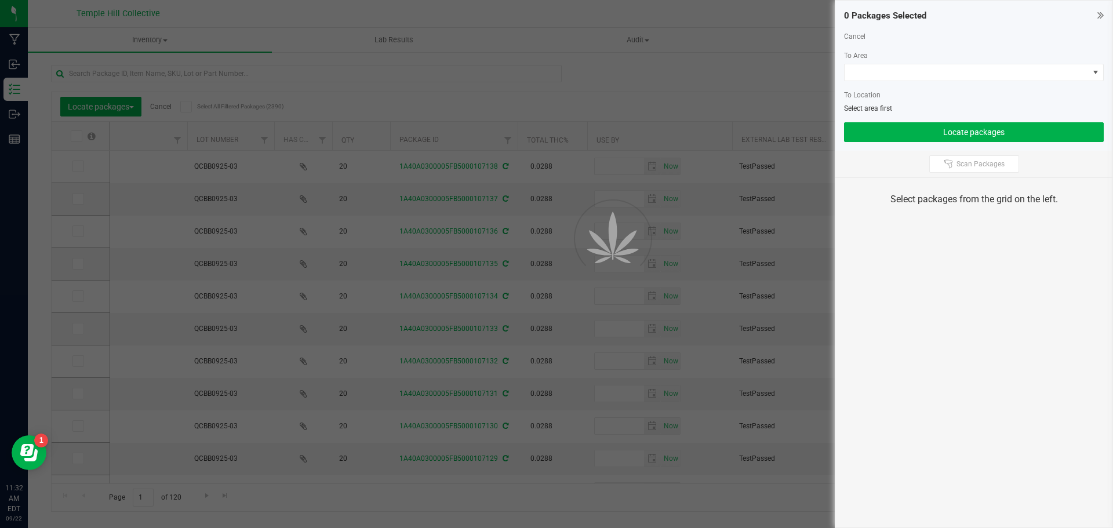
type input "[DATE]"
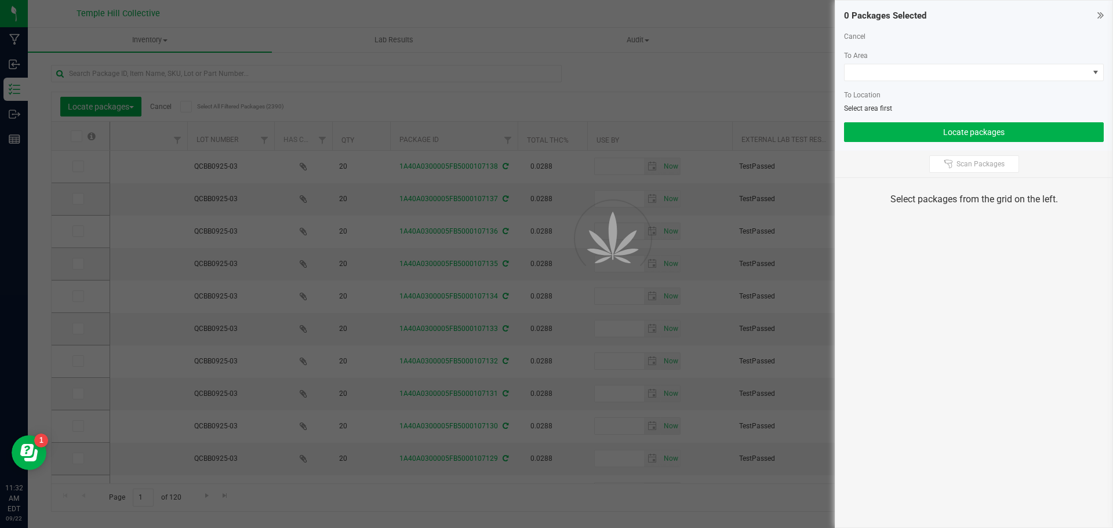
type input "[DATE]"
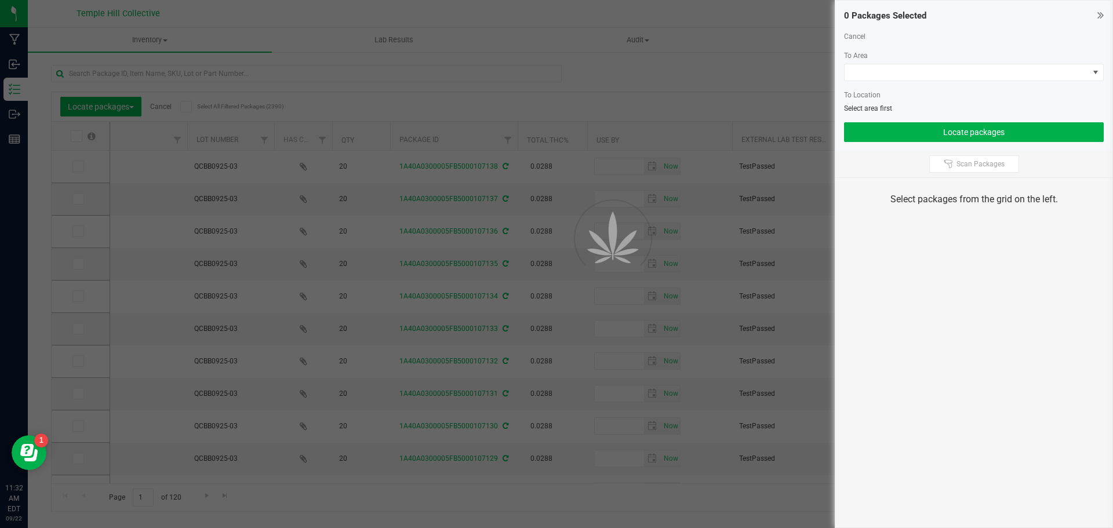
type input "[DATE]"
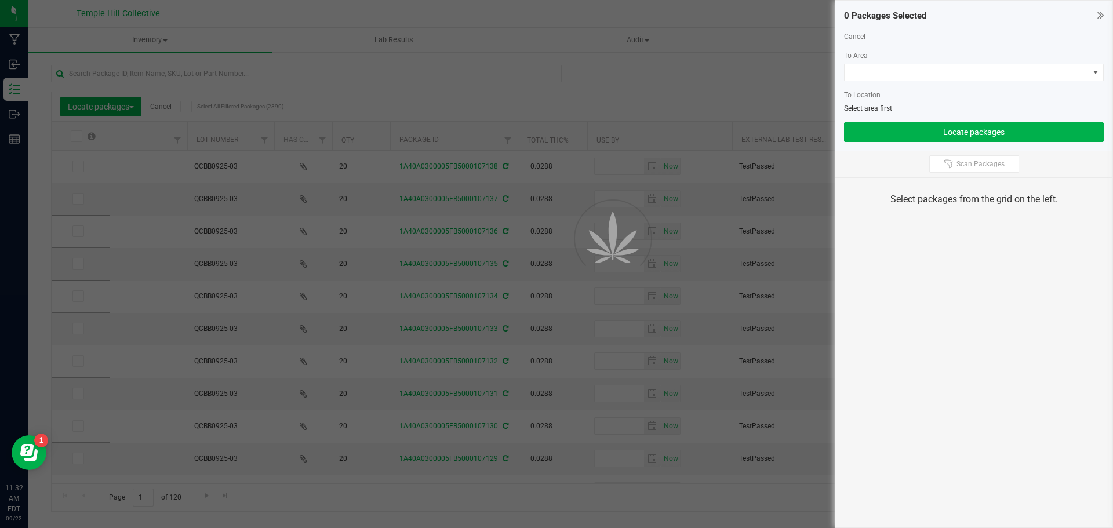
type input "[DATE]"
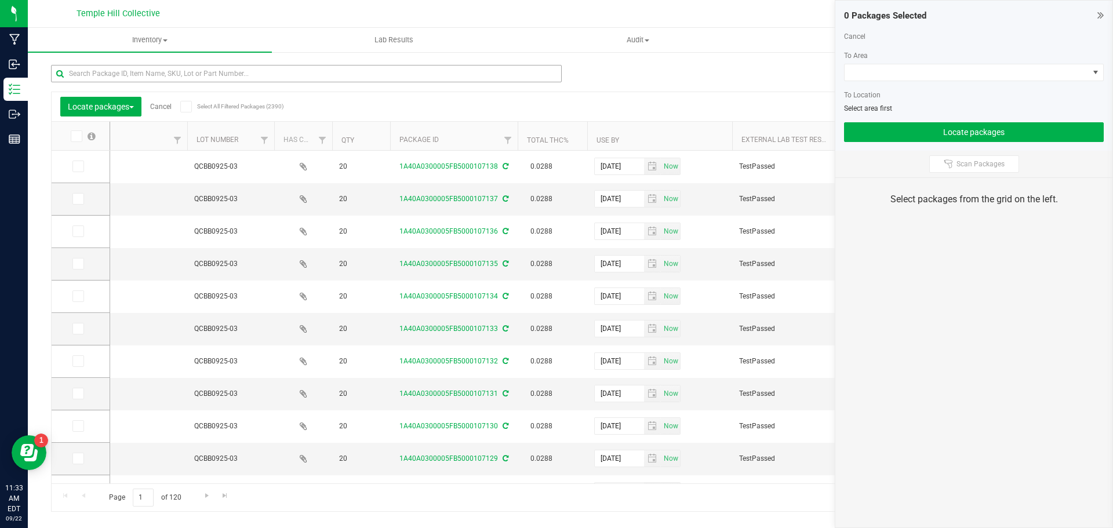
click at [150, 84] on div at bounding box center [306, 78] width 511 height 27
click at [154, 74] on input "text" at bounding box center [306, 73] width 511 height 17
paste input "PP0525-05"
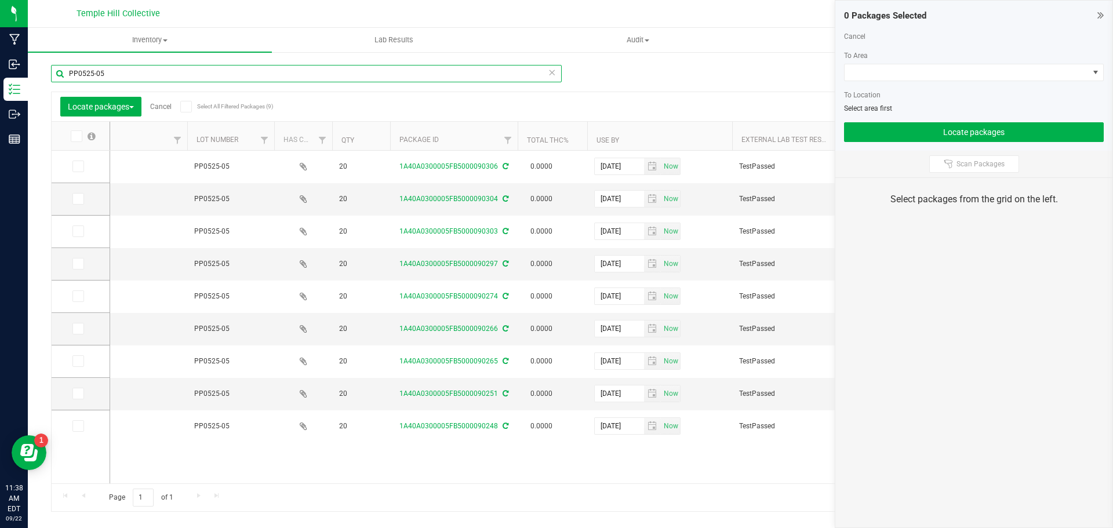
type input "PP0525-05"
click at [791, 17] on icon at bounding box center [1100, 15] width 6 height 12
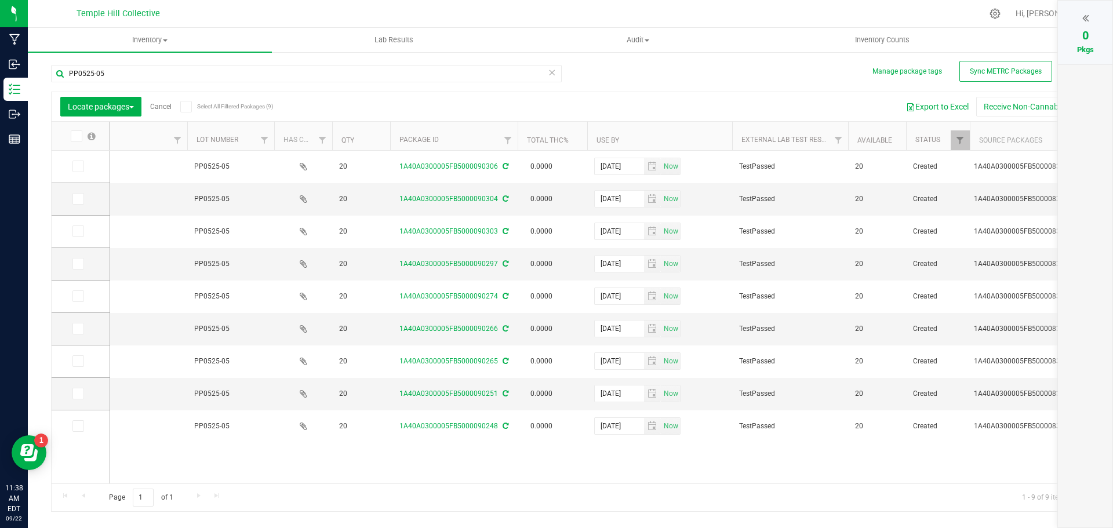
click at [553, 72] on icon at bounding box center [552, 72] width 8 height 14
